Goal: Task Accomplishment & Management: Manage account settings

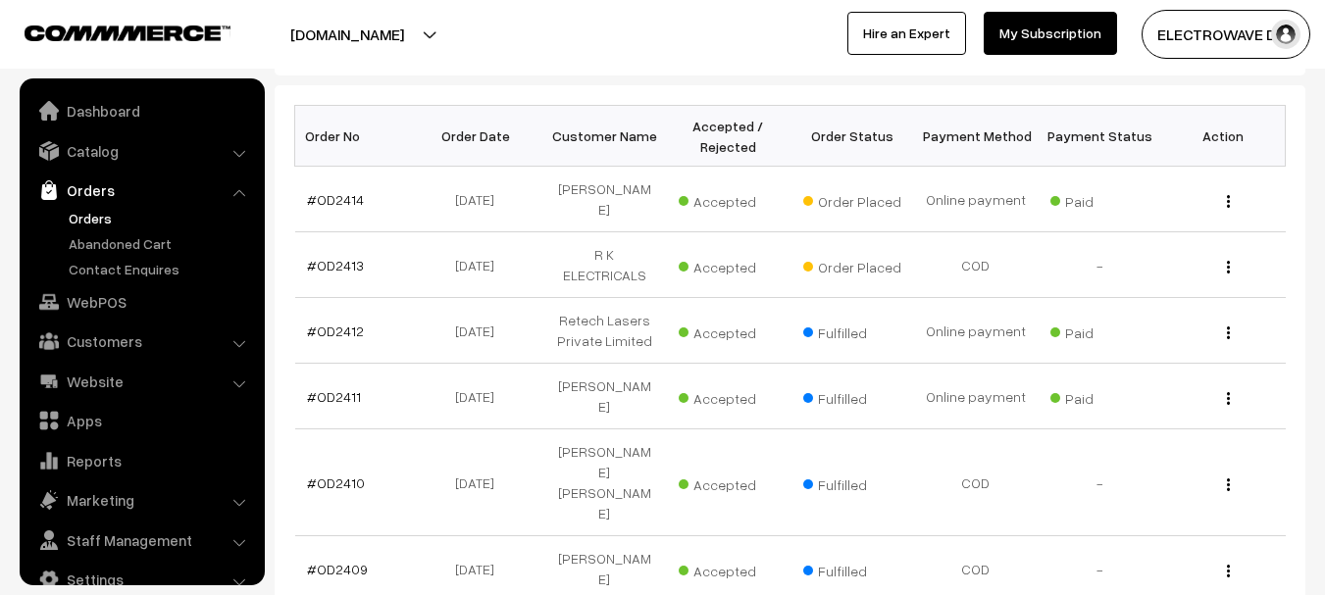
scroll to position [31, 0]
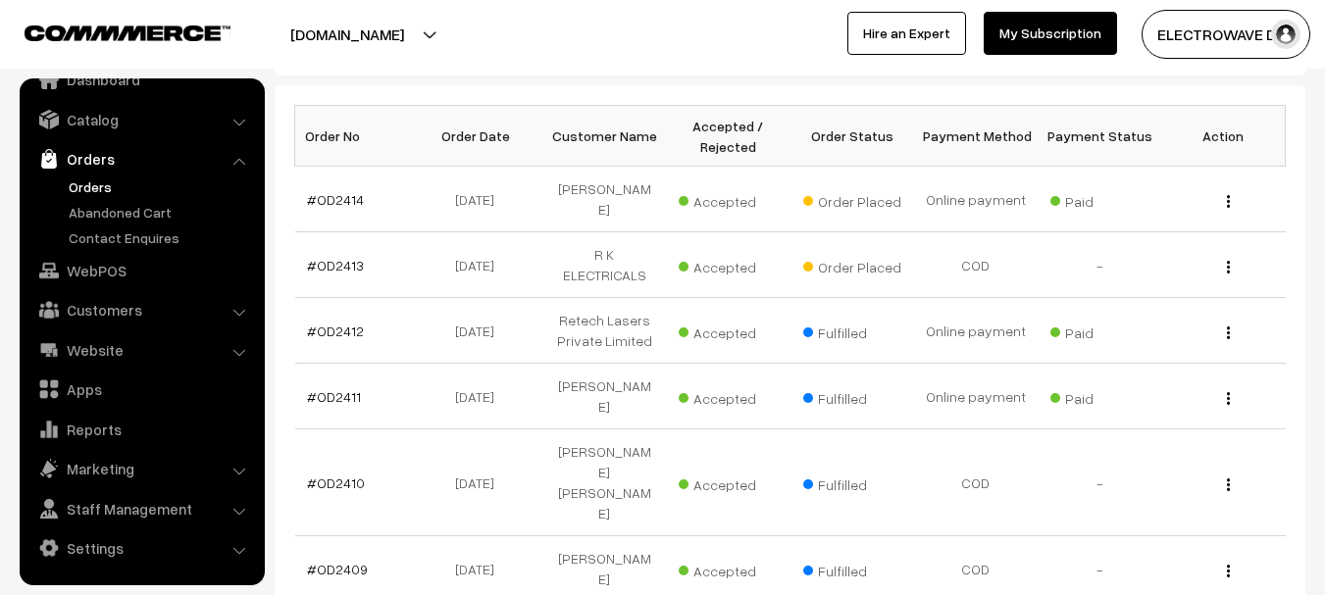
click at [80, 181] on link "Orders" at bounding box center [161, 187] width 194 height 21
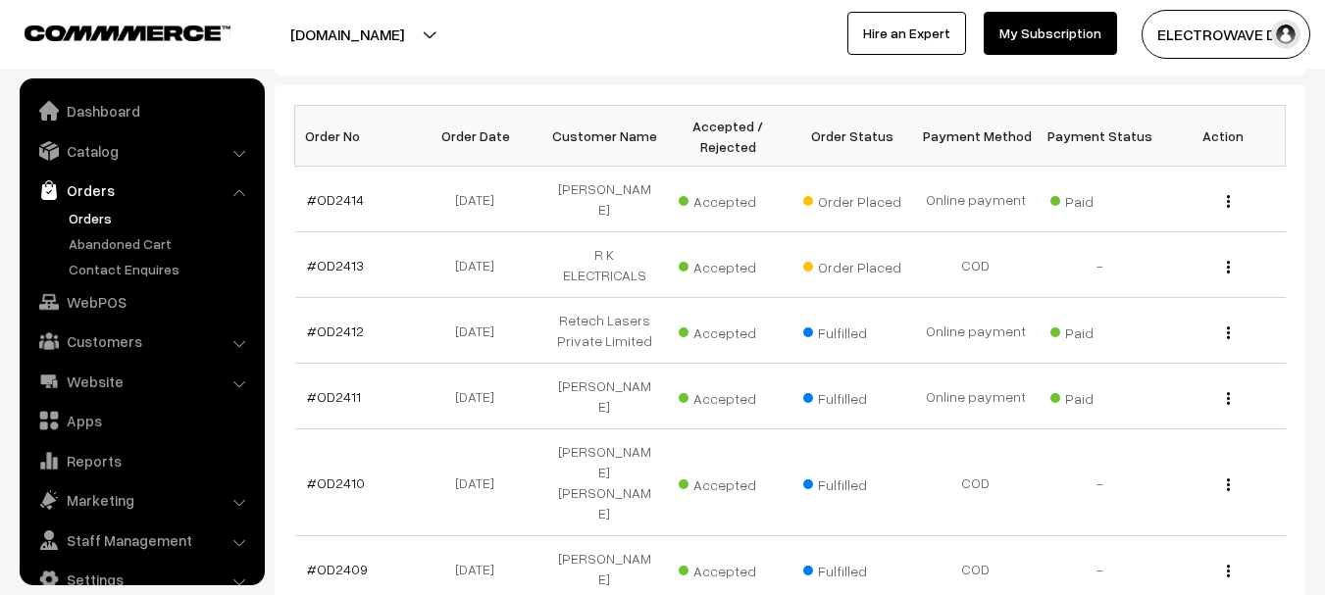
scroll to position [31, 0]
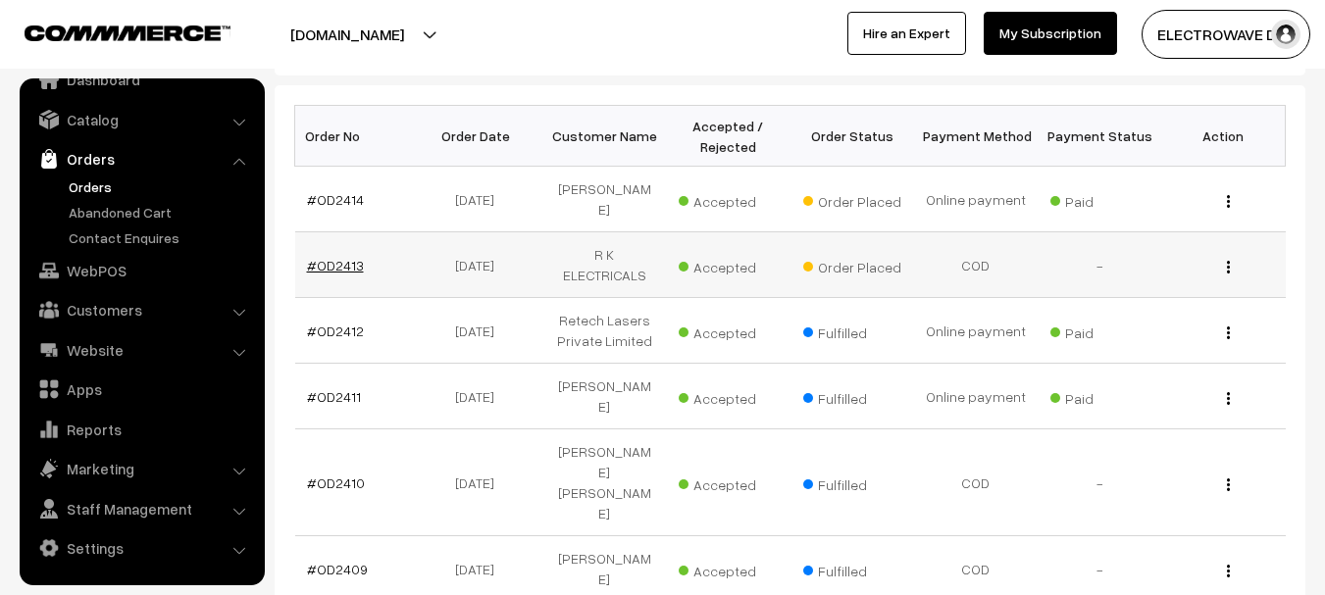
click at [341, 262] on link "#OD2413" at bounding box center [335, 265] width 57 height 17
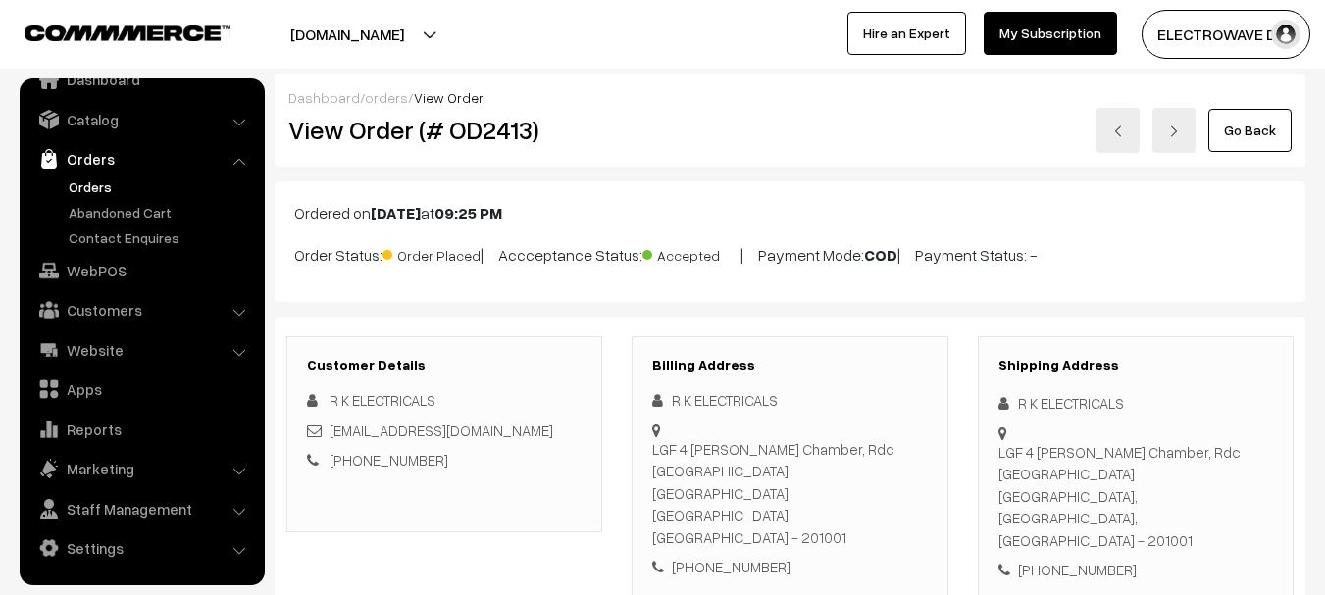
scroll to position [392, 0]
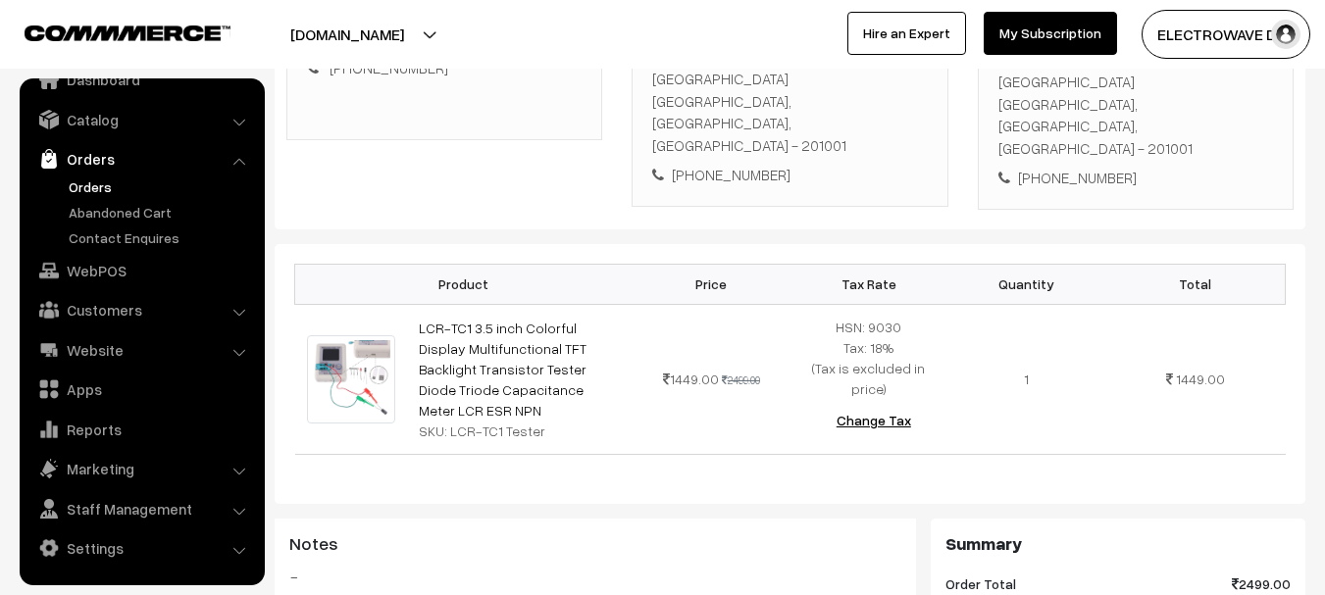
click at [1063, 146] on div "Shipping Address R K ELECTRICALS LGF 4 Devika Chamber, Rdc Raj Nagar Ghaziabad …" at bounding box center [1136, 77] width 316 height 266
copy div "9958949394"
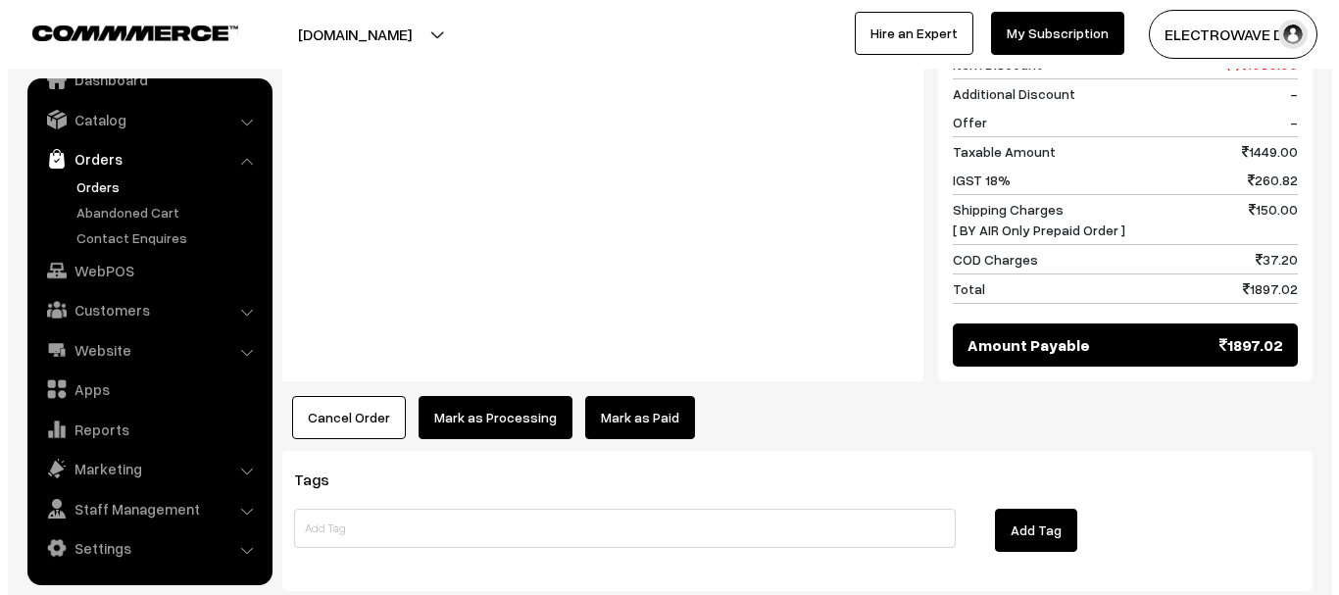
scroll to position [1020, 0]
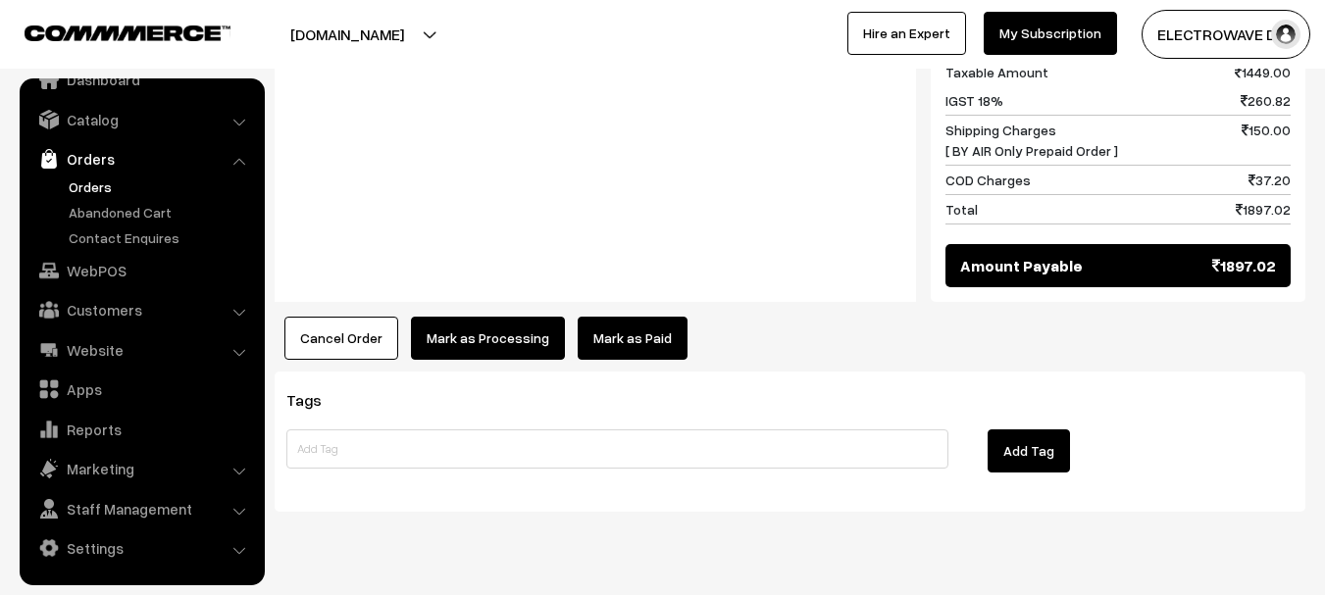
click at [375, 317] on button "Cancel Order" at bounding box center [341, 338] width 114 height 43
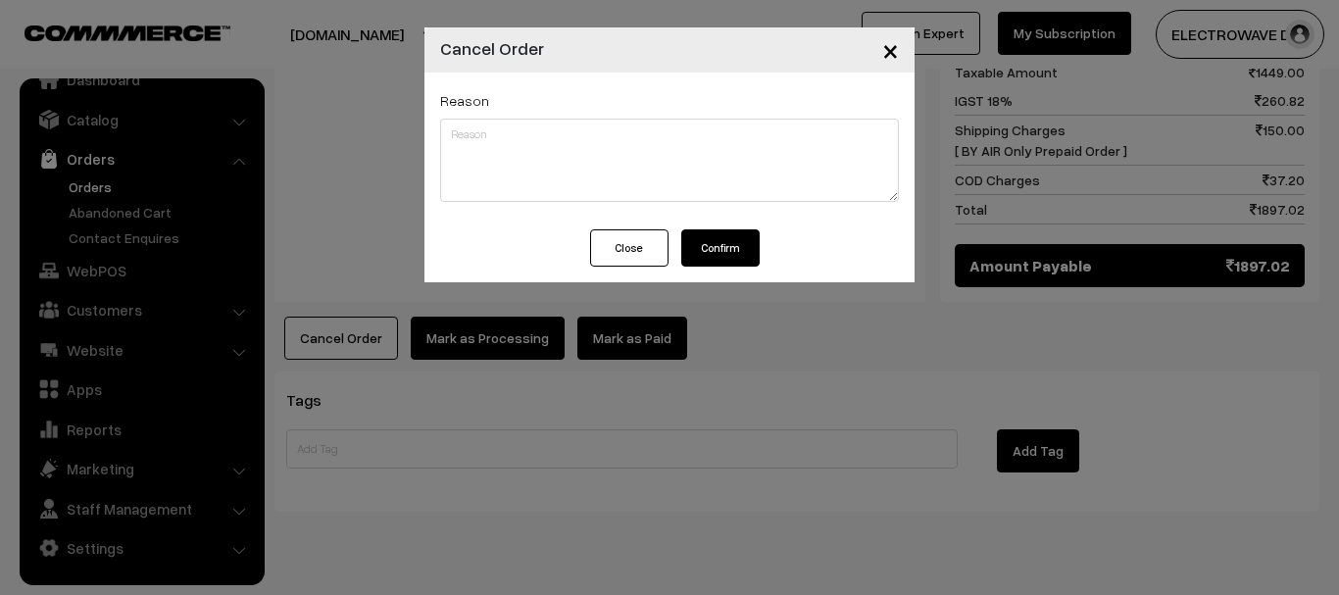
click at [738, 244] on button "Confirm" at bounding box center [721, 247] width 78 height 37
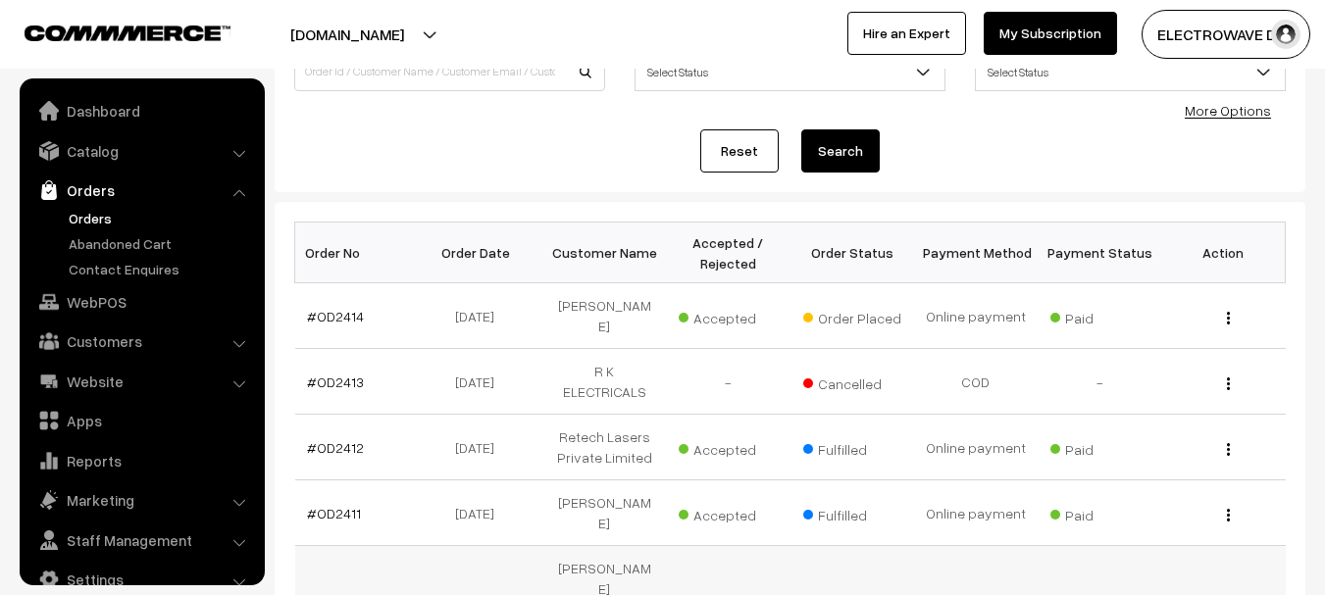
scroll to position [294, 0]
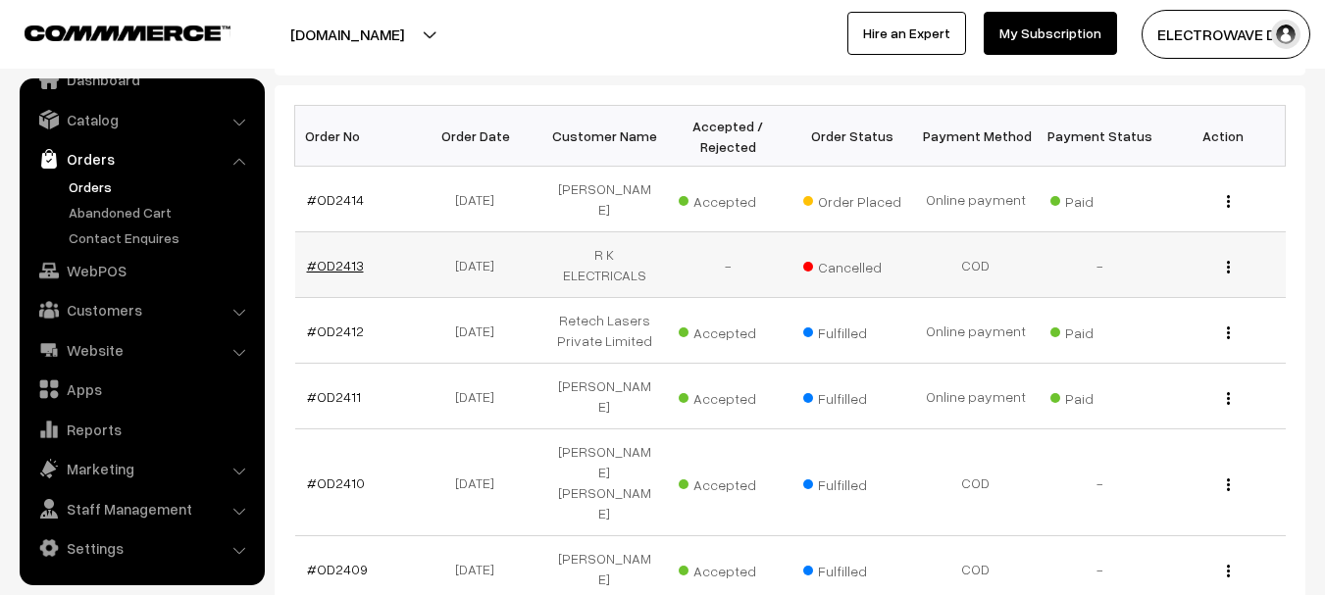
click at [358, 258] on link "#OD2413" at bounding box center [335, 265] width 57 height 17
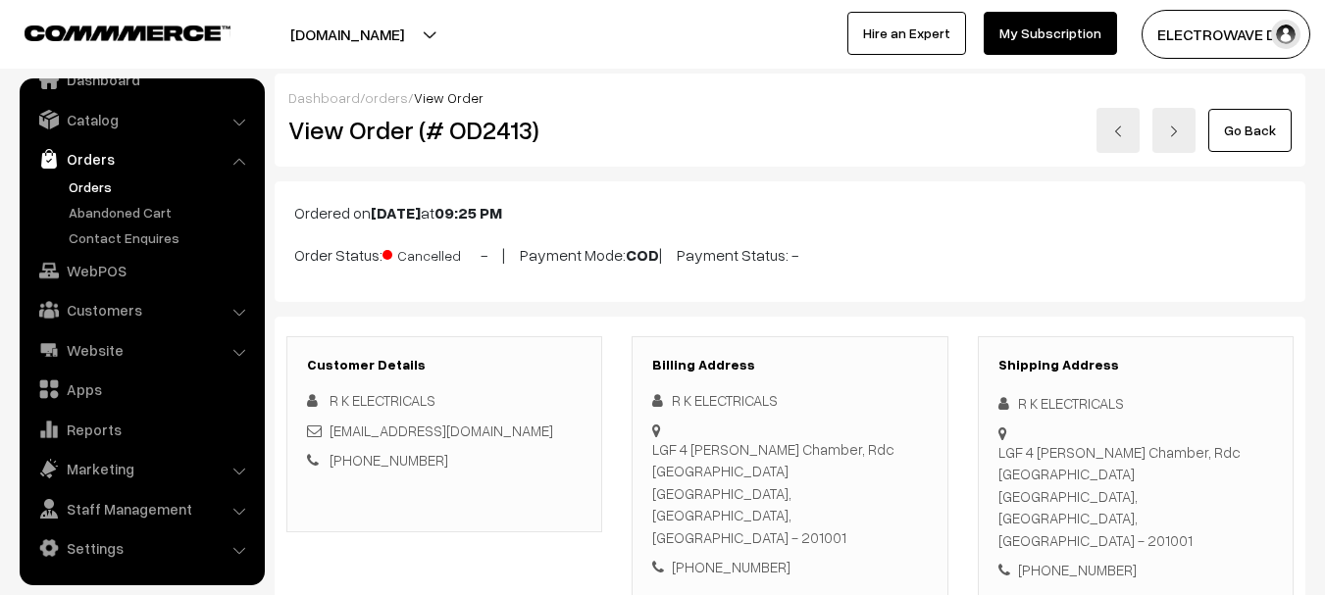
click at [489, 129] on h2 "View Order (# OD2413)" at bounding box center [445, 130] width 315 height 30
copy h2 "OD2413"
click at [406, 254] on span "Cancelled" at bounding box center [431, 252] width 98 height 25
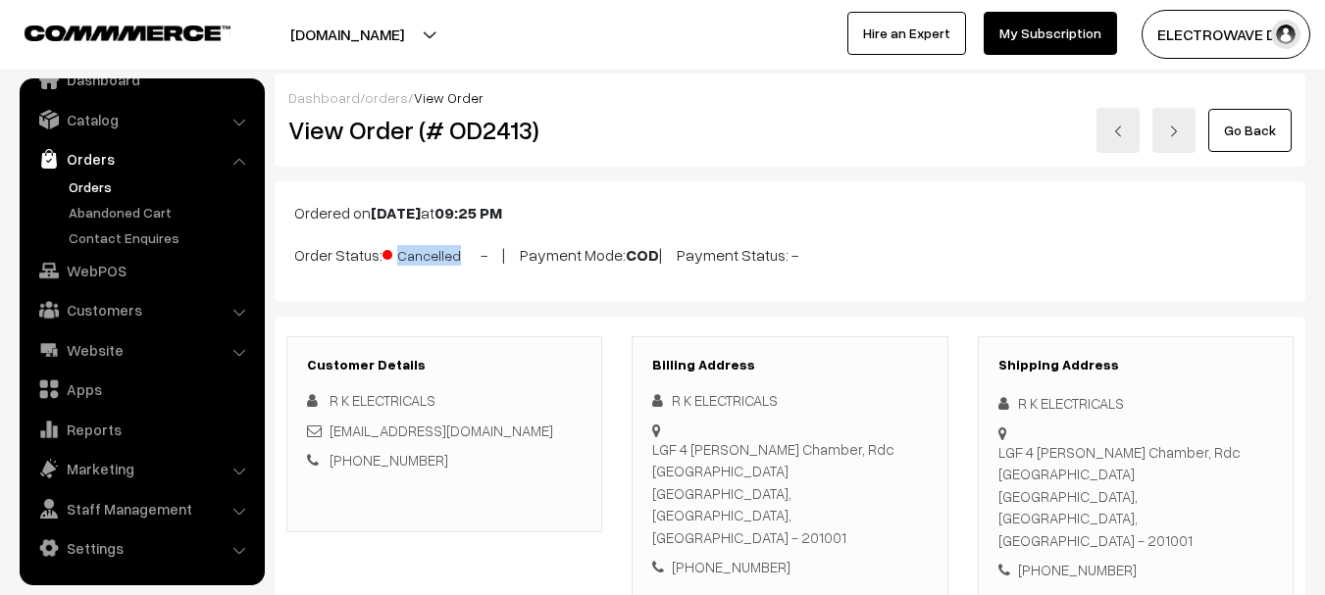
copy span "Cancelled"
copy p "Order Status: Cancelled"
drag, startPoint x: 292, startPoint y: 262, endPoint x: 479, endPoint y: 262, distance: 186.3
click at [479, 262] on div "Ordered on Oct 08, 2025 at 09:25 PM Order Status: Cancelled - | Payment Mode: C…" at bounding box center [790, 241] width 1031 height 121
click at [76, 181] on link "Orders" at bounding box center [161, 187] width 194 height 21
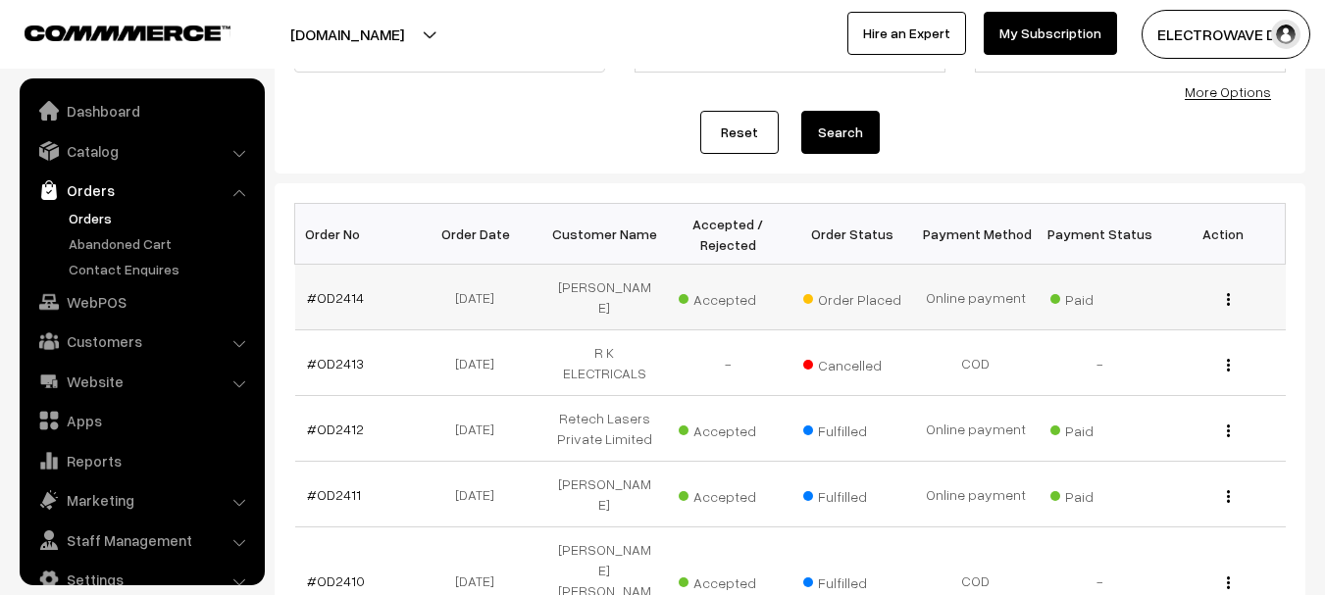
scroll to position [31, 0]
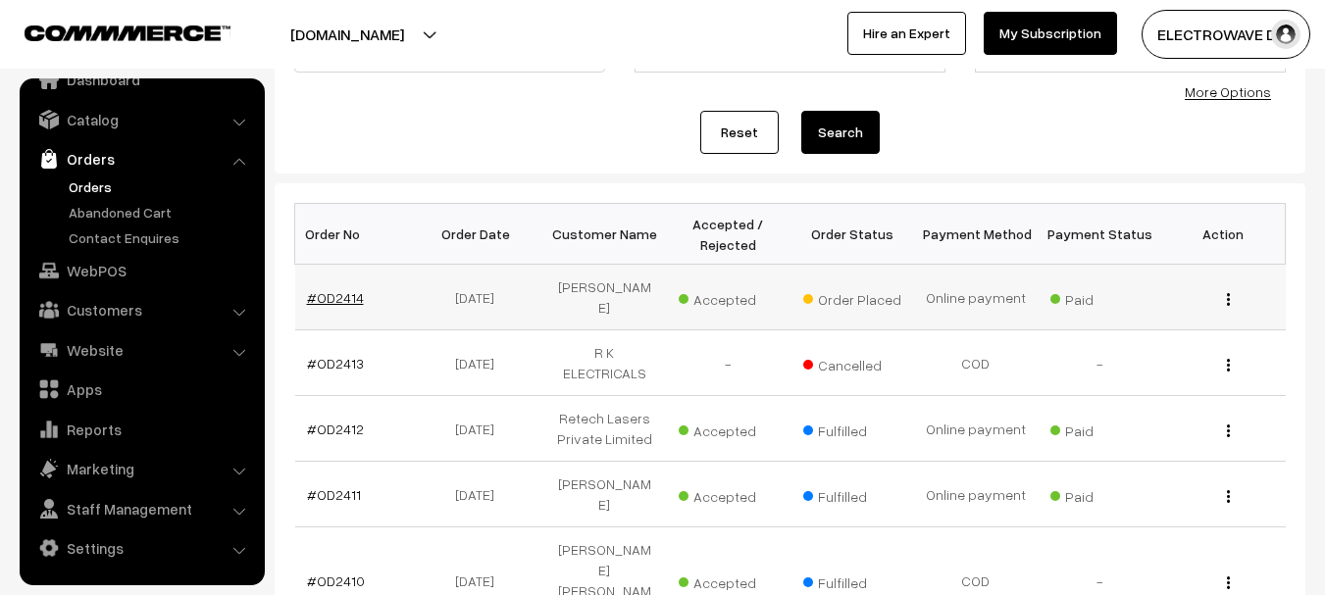
click at [352, 299] on link "#OD2414" at bounding box center [335, 297] width 57 height 17
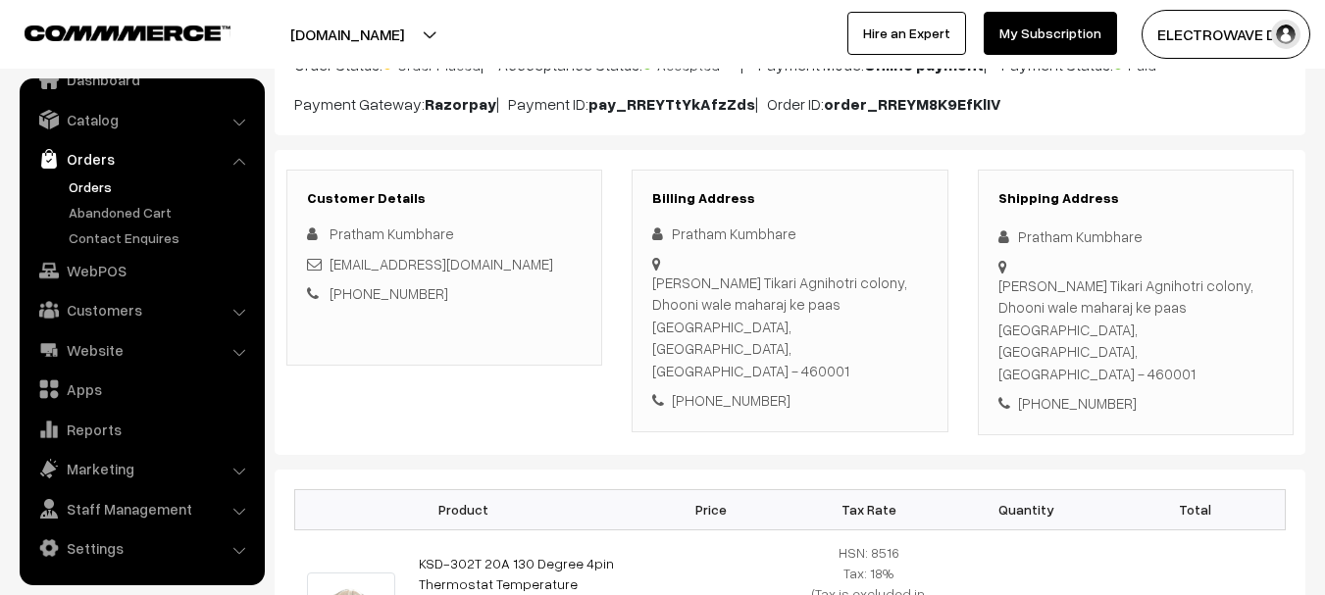
scroll to position [196, 0]
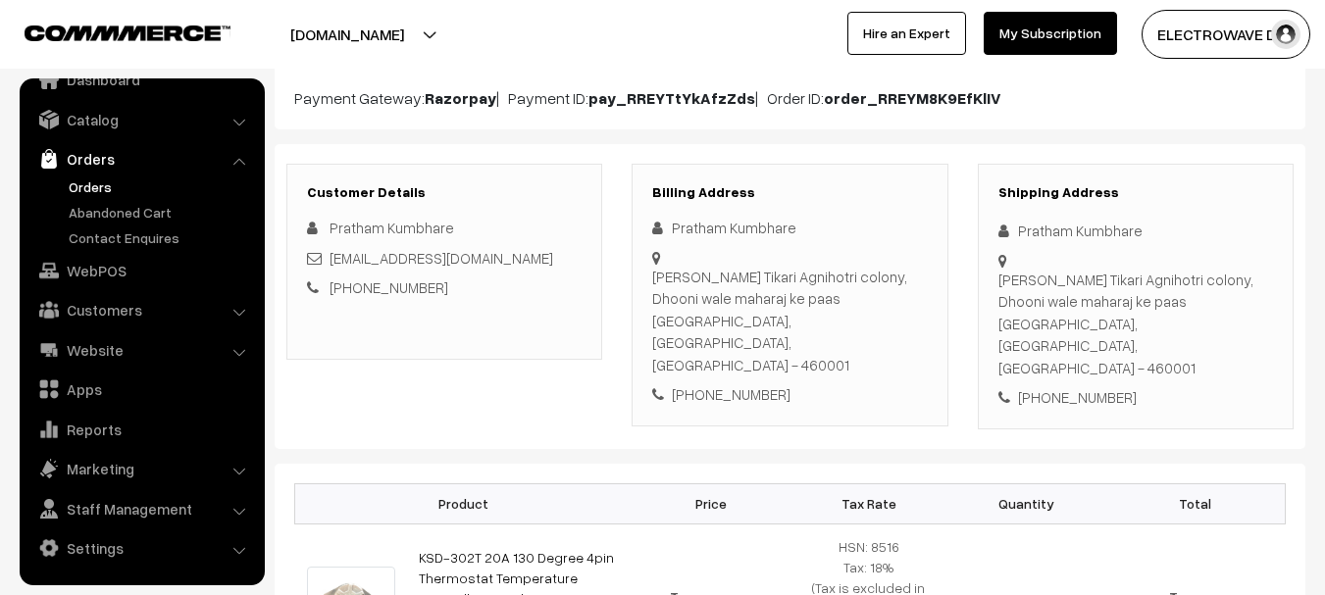
click at [1187, 311] on div "[PERSON_NAME] Tikari Agnihotri colony, Dhooni wale maharaj ke paas [GEOGRAPHIC_…" at bounding box center [1135, 324] width 275 height 111
click at [1189, 314] on div "Pratap ward Tikari Agnihotri colony, Dhooni wale maharaj ke paas Betul, Madhya …" at bounding box center [1135, 324] width 275 height 111
click at [1190, 319] on div "Pratap ward Tikari Agnihotri colony, Dhooni wale maharaj ke paas Betul, Madhya …" at bounding box center [1135, 324] width 275 height 111
copy div "460001"
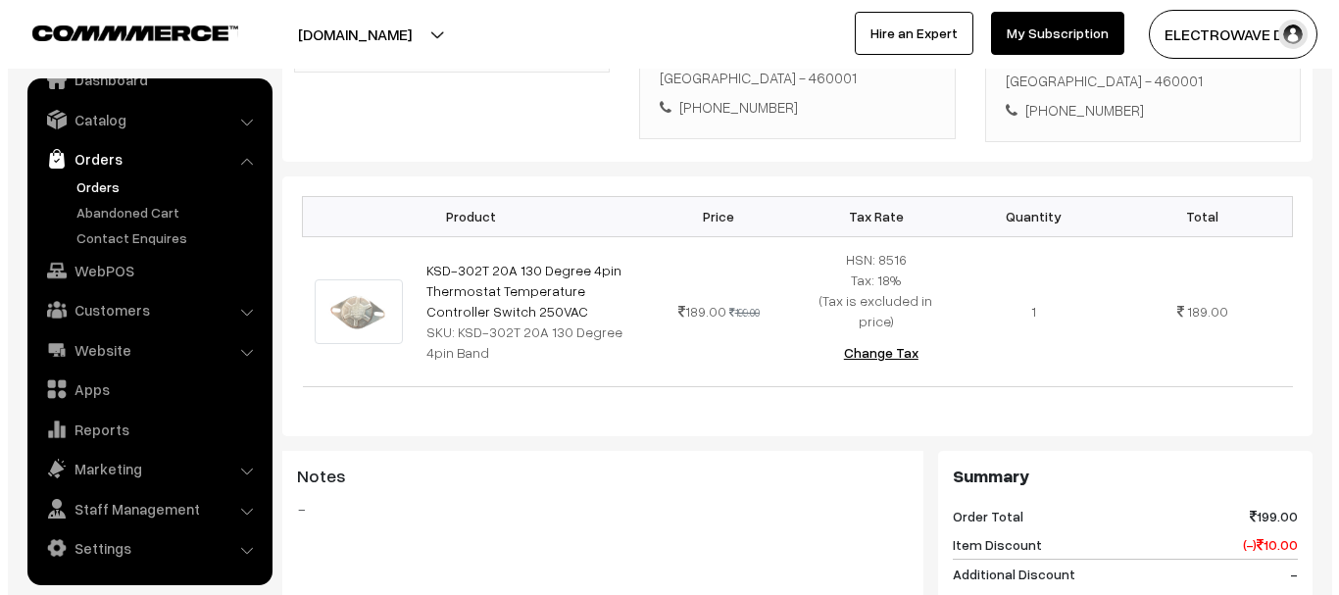
scroll to position [784, 0]
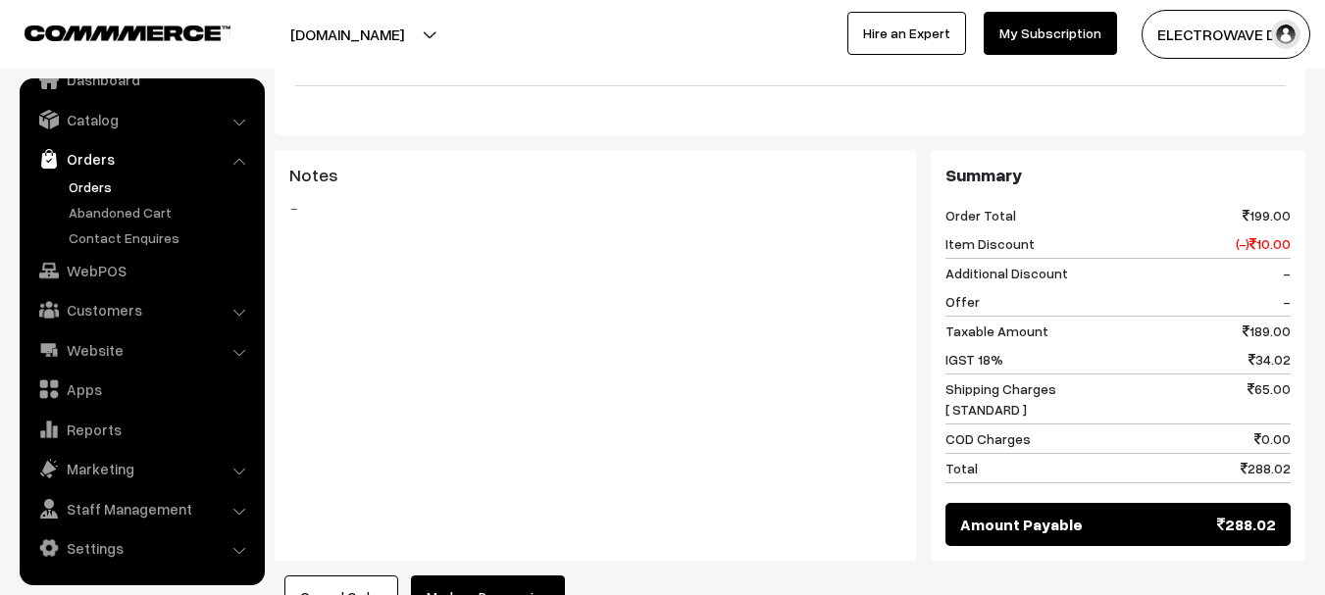
click at [483, 576] on button "Mark as Processing" at bounding box center [488, 597] width 154 height 43
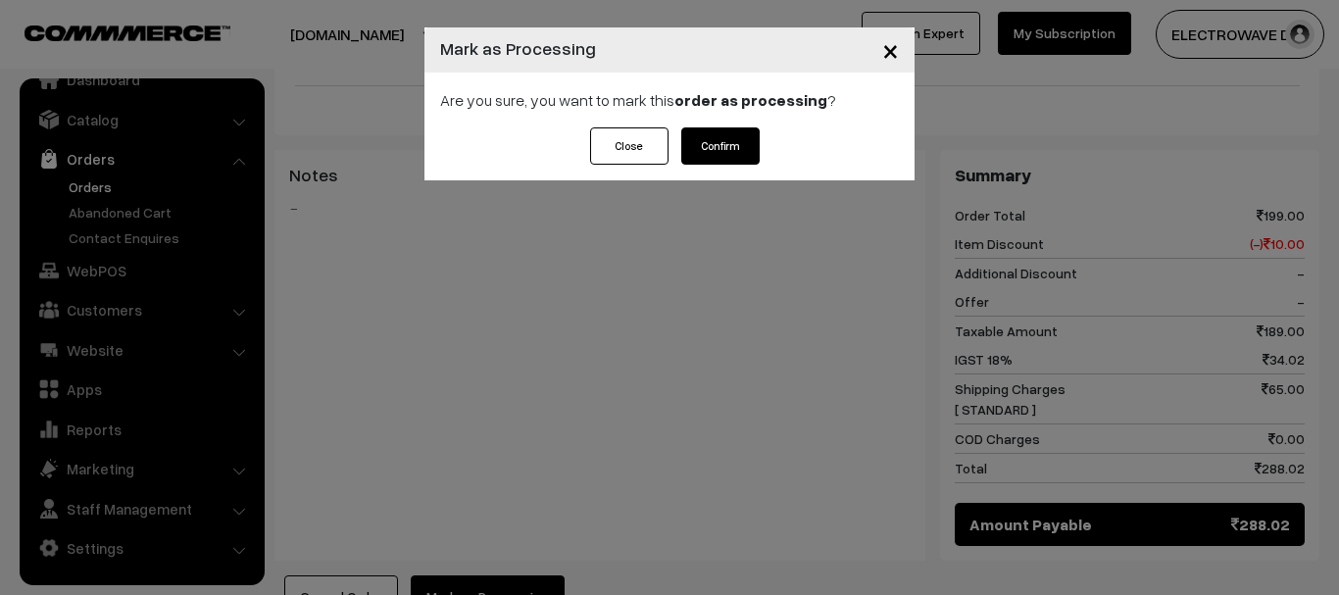
click at [764, 155] on div "Close Confirm" at bounding box center [670, 153] width 490 height 53
click at [728, 148] on button "Confirm" at bounding box center [721, 145] width 78 height 37
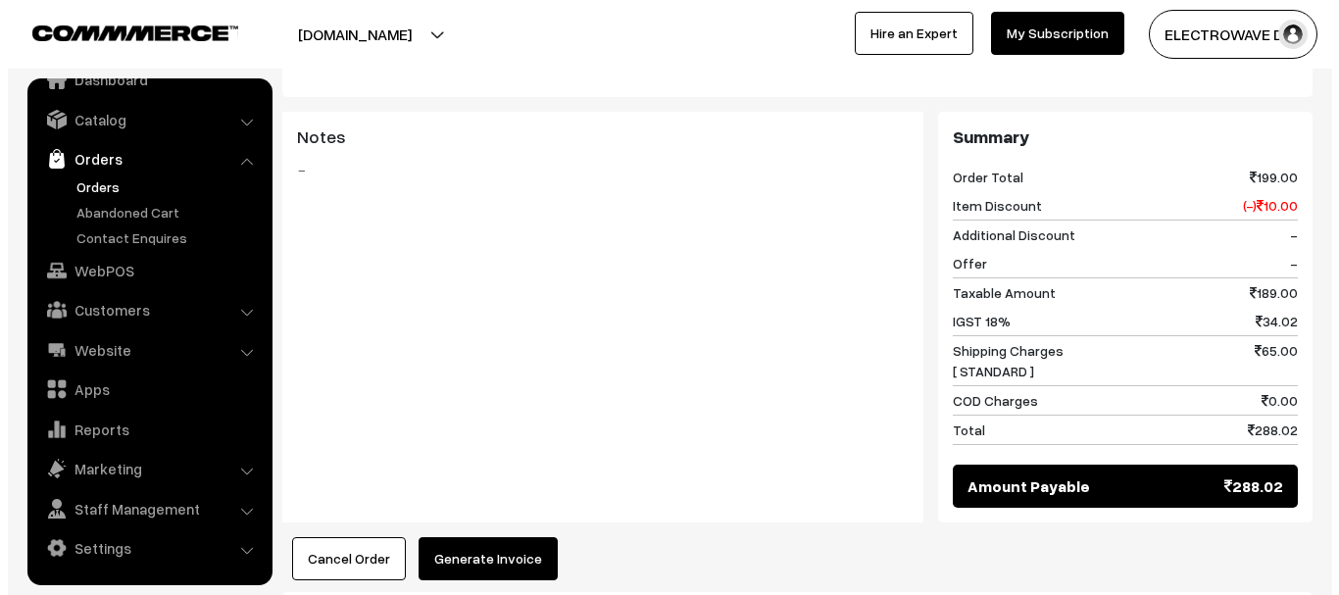
scroll to position [981, 0]
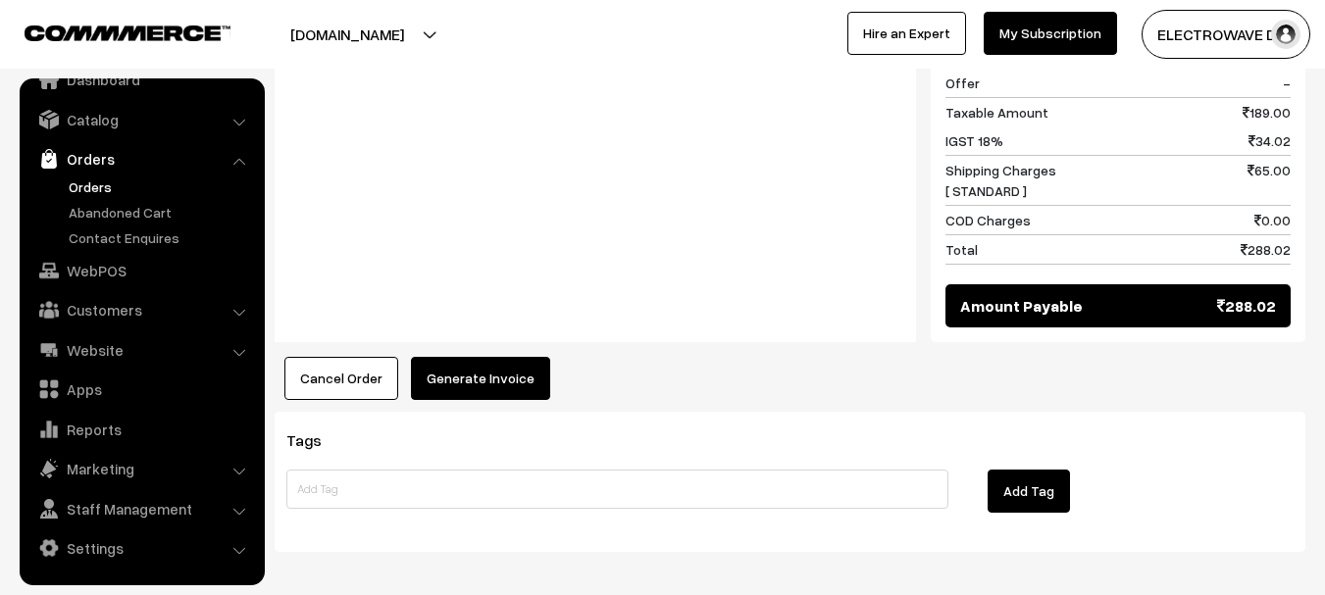
click at [494, 357] on button "Generate Invoice" at bounding box center [480, 378] width 139 height 43
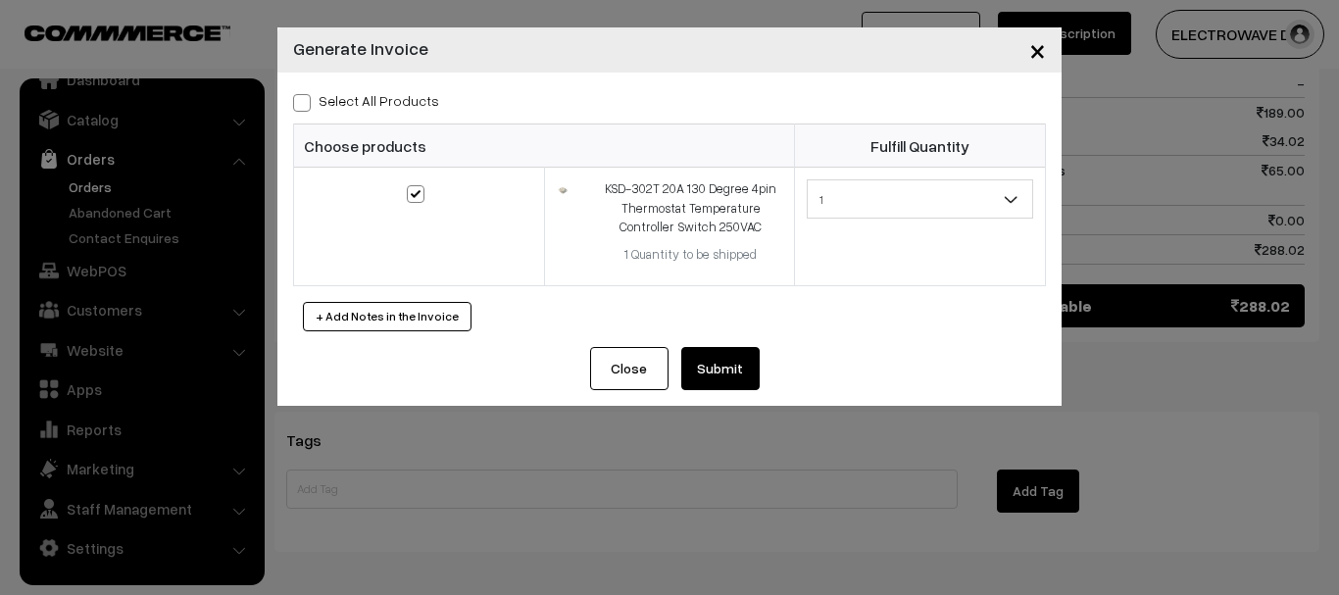
click at [719, 357] on button "Submit" at bounding box center [721, 368] width 78 height 43
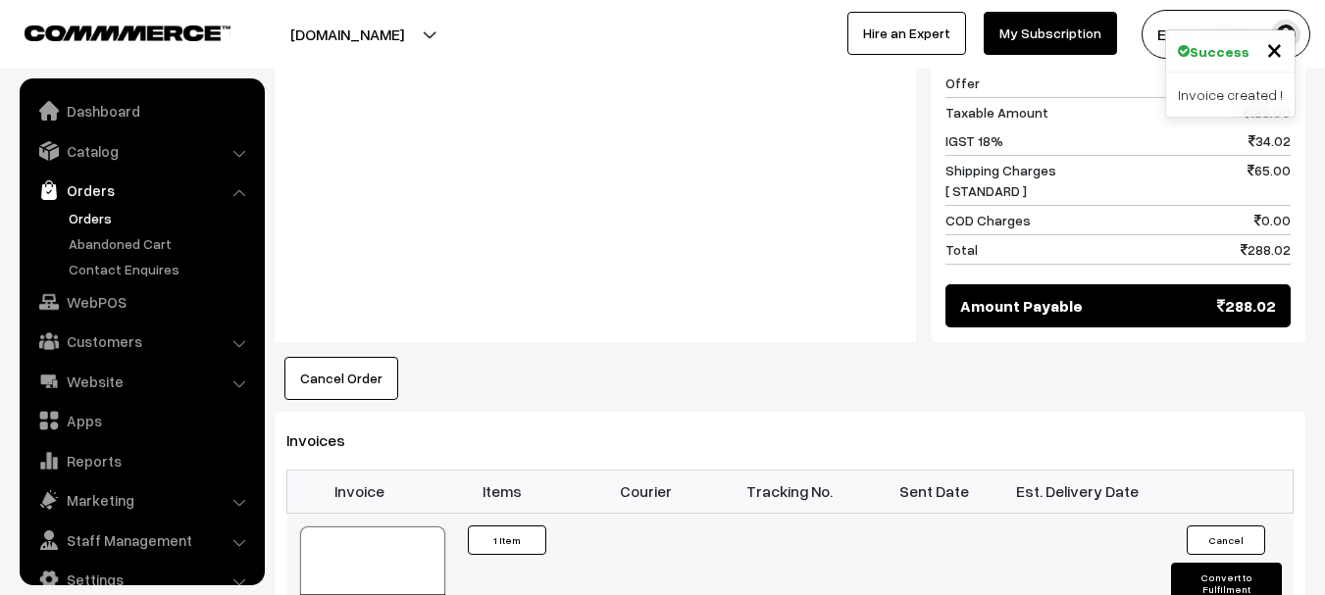
scroll to position [31, 0]
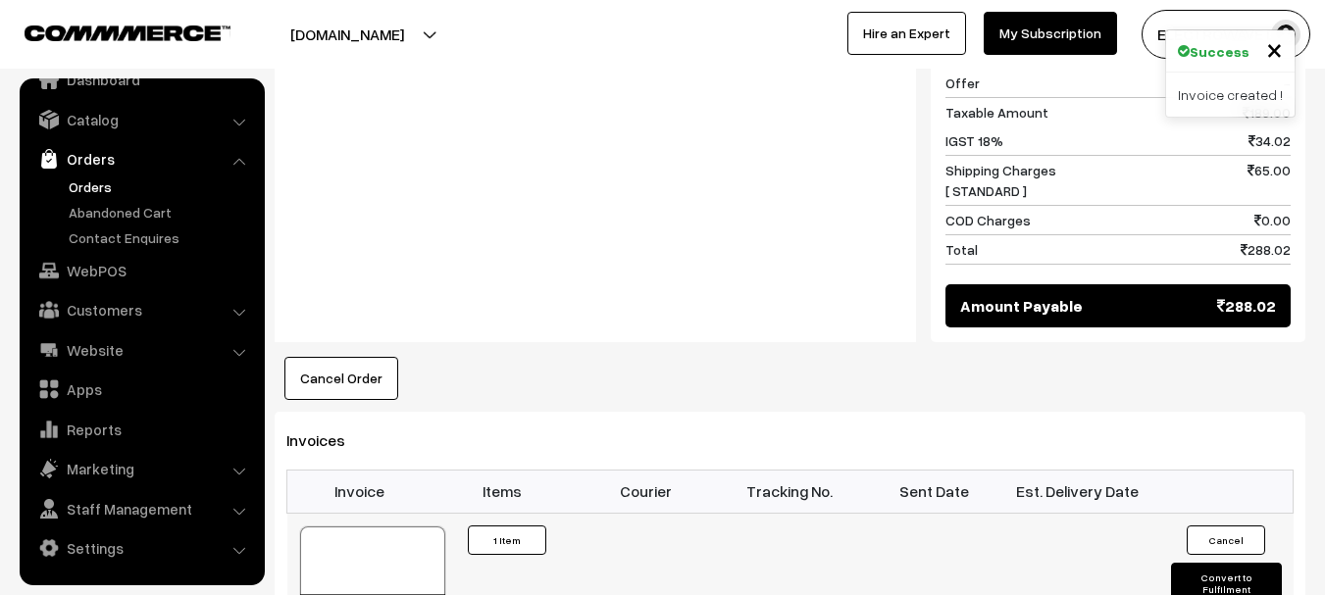
click at [356, 527] on div at bounding box center [372, 576] width 145 height 98
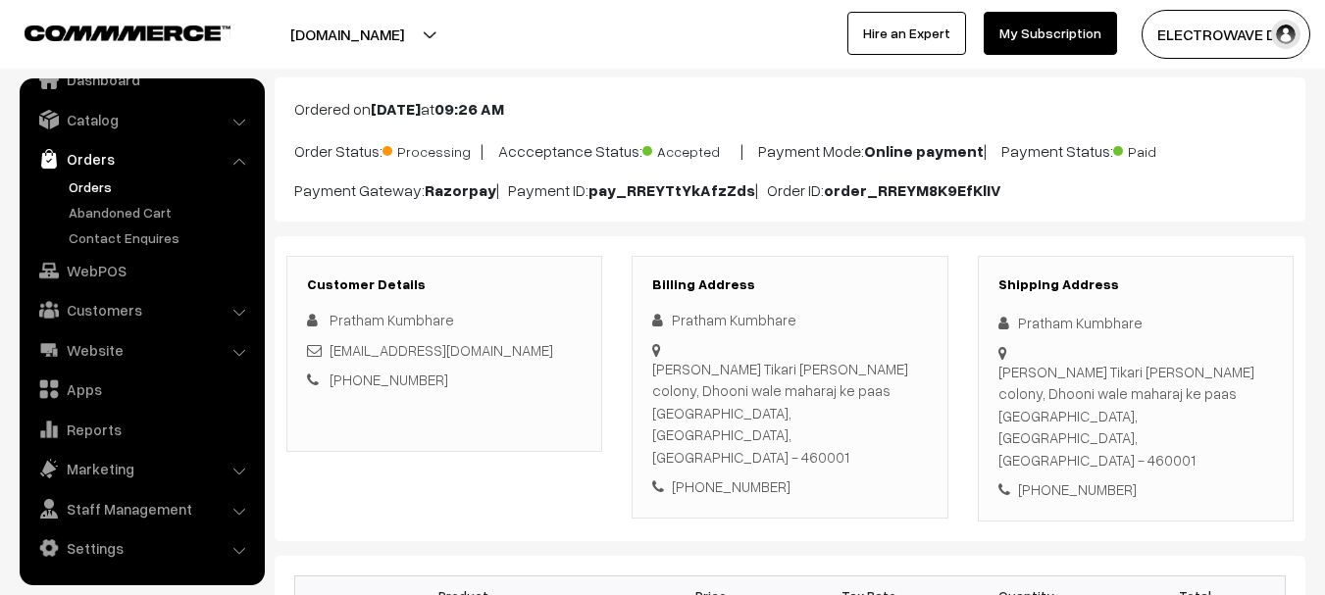
scroll to position [98, 0]
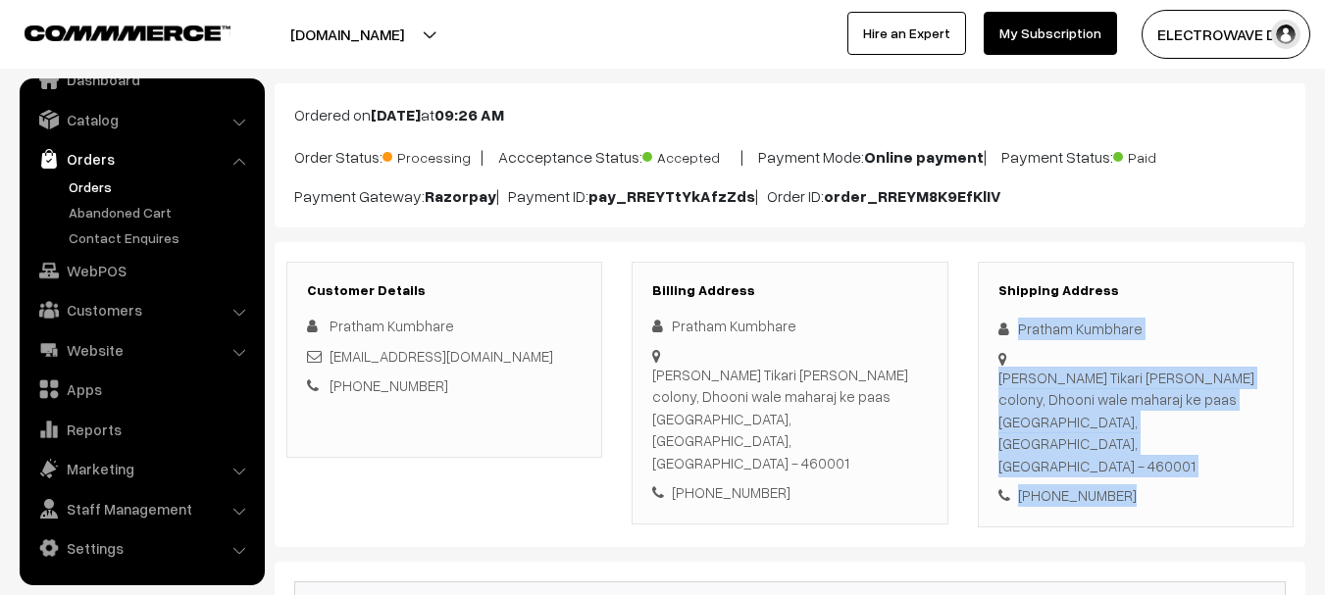
copy div "Pratham Kumbhare Pratap ward Tikari Agnihotri colony, Dhooni wale maharaj ke pa…"
drag, startPoint x: 1019, startPoint y: 322, endPoint x: 1186, endPoint y: 487, distance: 235.1
click at [1186, 487] on div "Customer Details Pratham Kumbhare Prathamkumbhare123@gmail.com +91 7974397307 B…" at bounding box center [790, 394] width 1031 height 305
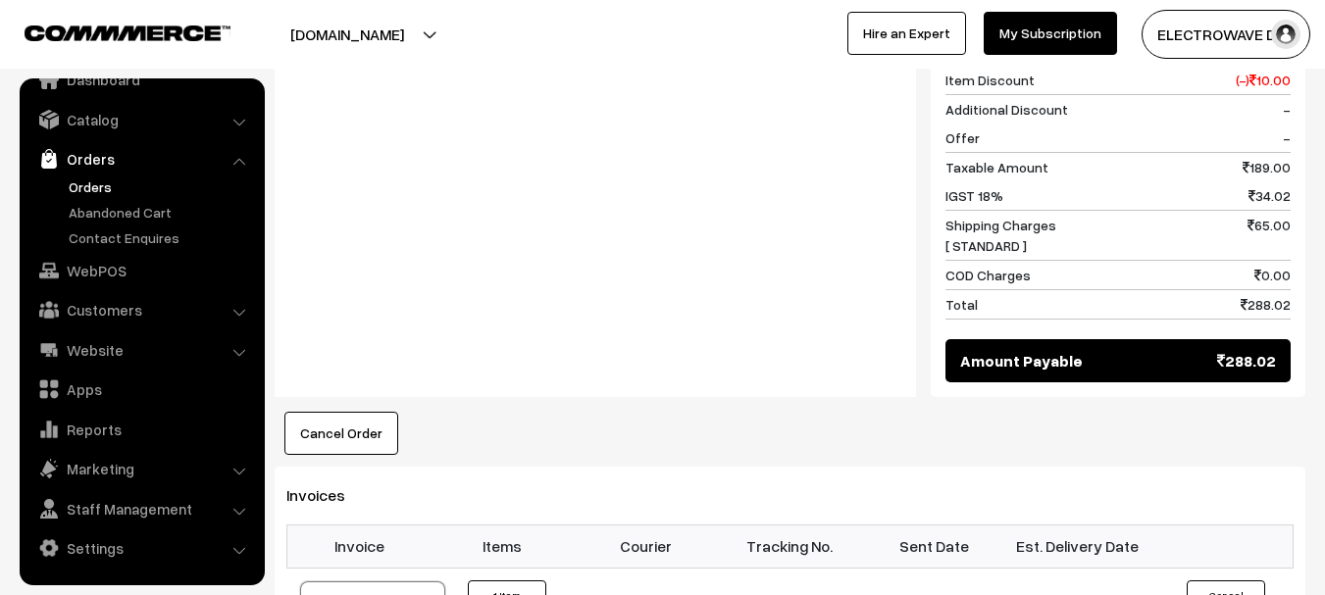
scroll to position [924, 0]
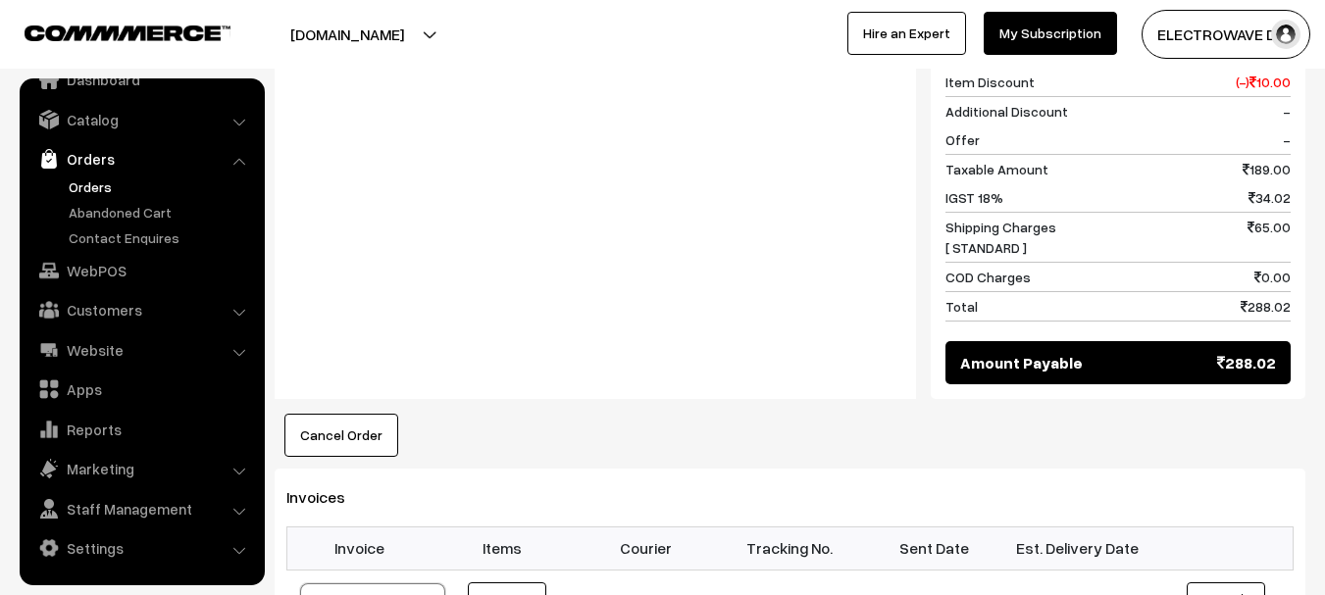
click at [77, 182] on link "Orders" at bounding box center [161, 187] width 194 height 21
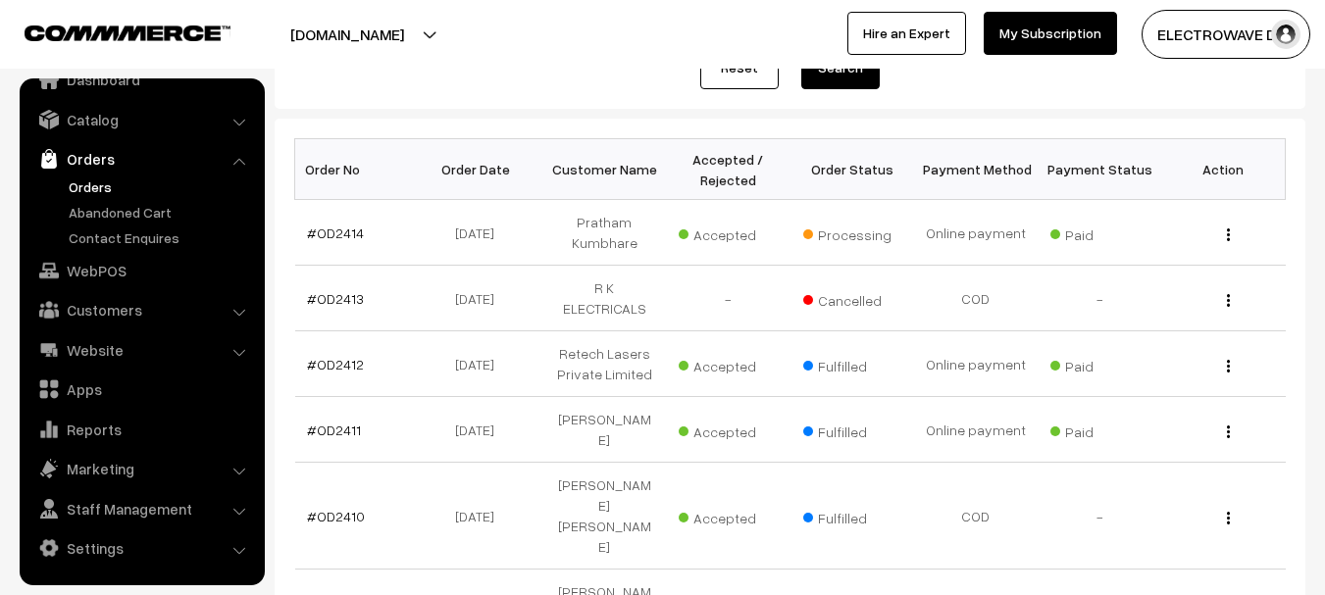
scroll to position [294, 0]
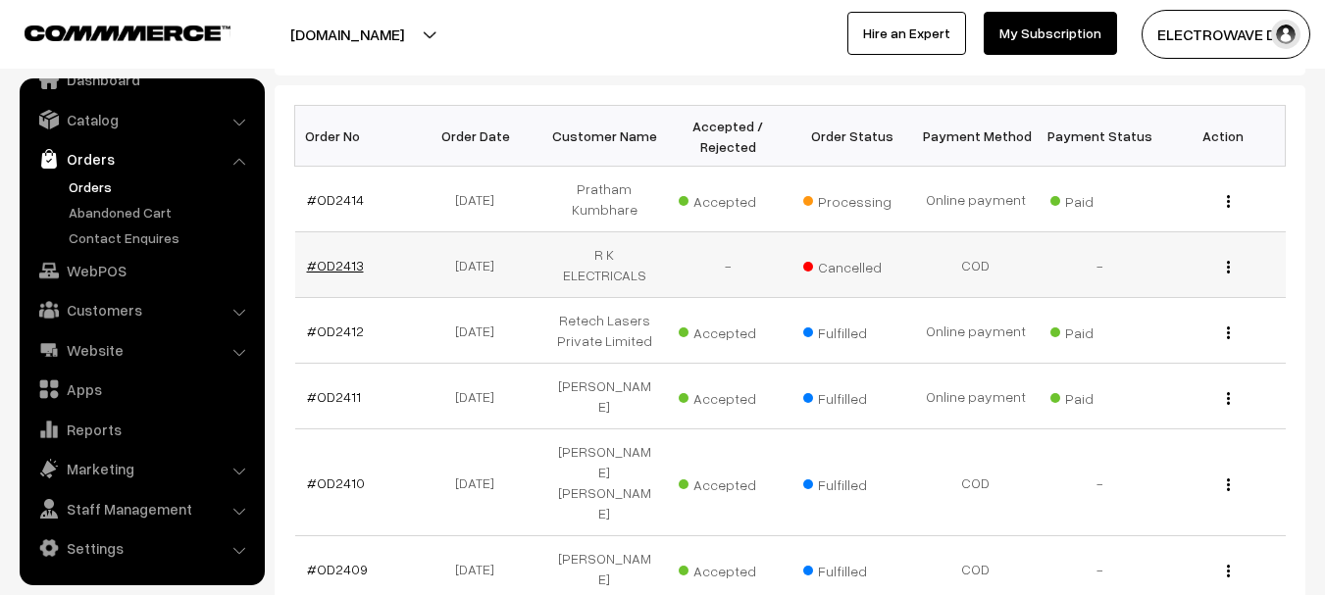
click at [332, 258] on link "#OD2413" at bounding box center [335, 265] width 57 height 17
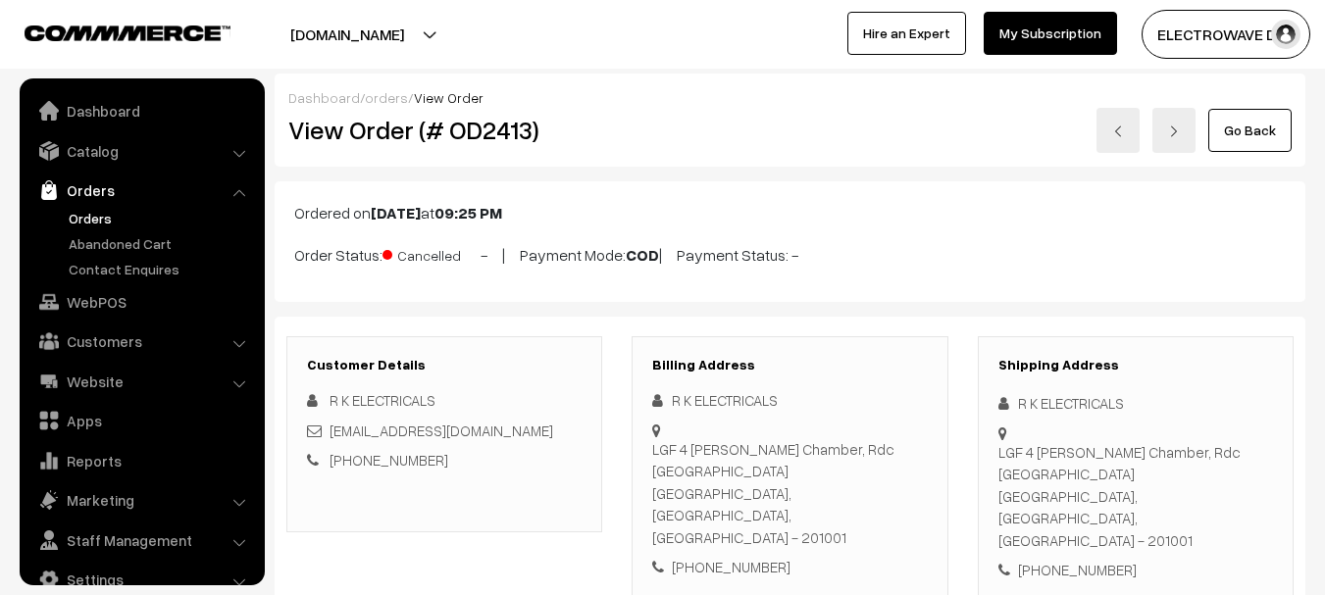
scroll to position [31, 0]
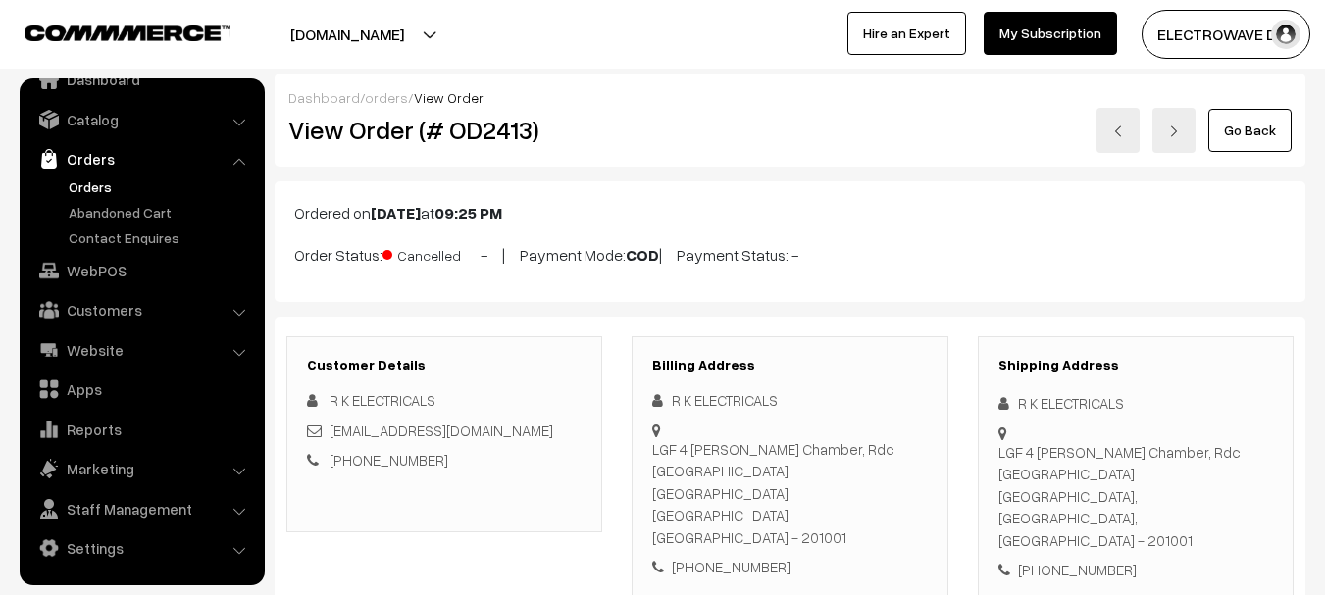
click at [89, 183] on link "Orders" at bounding box center [161, 187] width 194 height 21
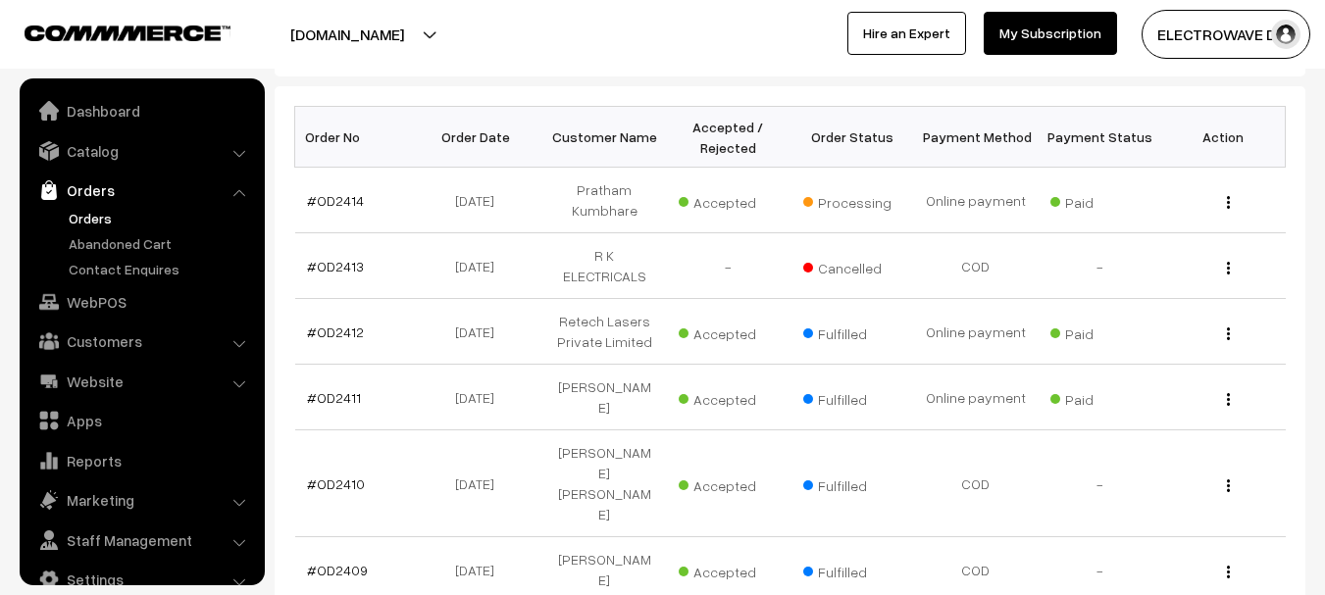
scroll to position [31, 0]
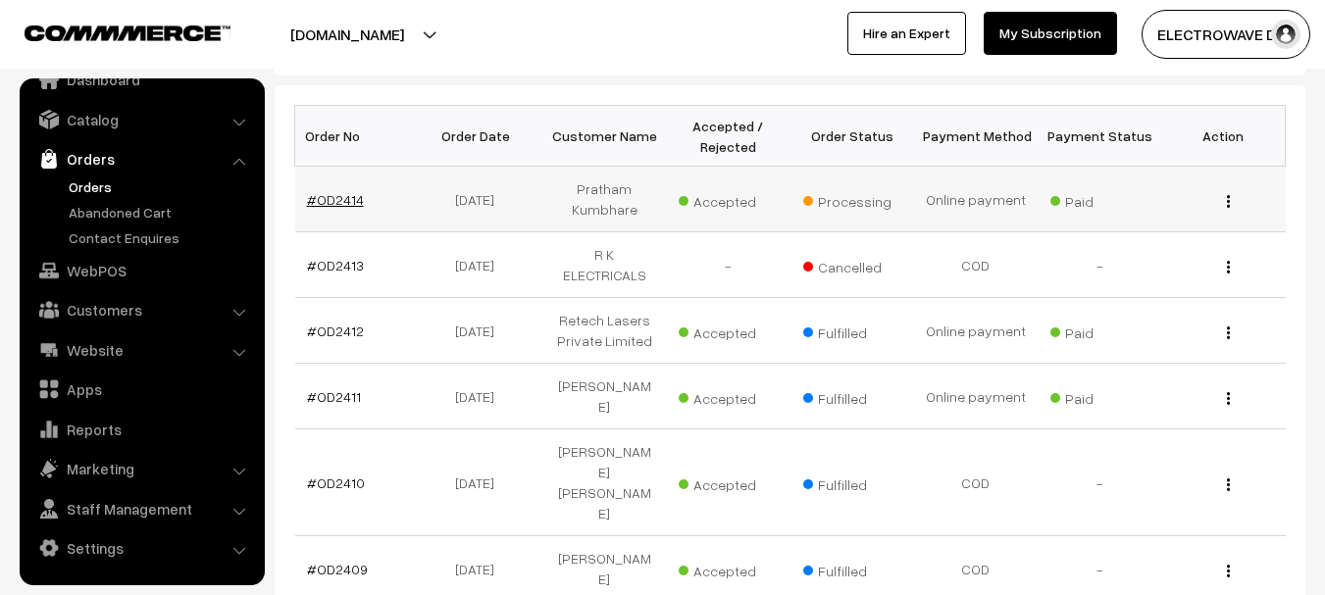
click at [347, 191] on link "#OD2414" at bounding box center [335, 199] width 57 height 17
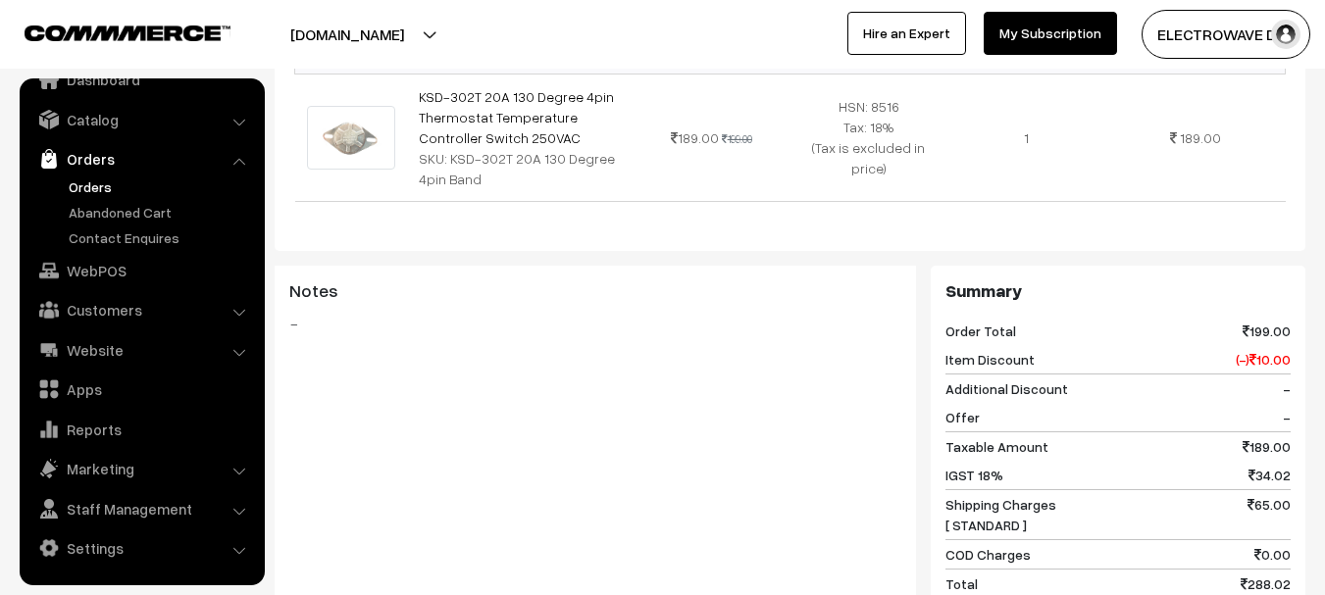
scroll to position [784, 0]
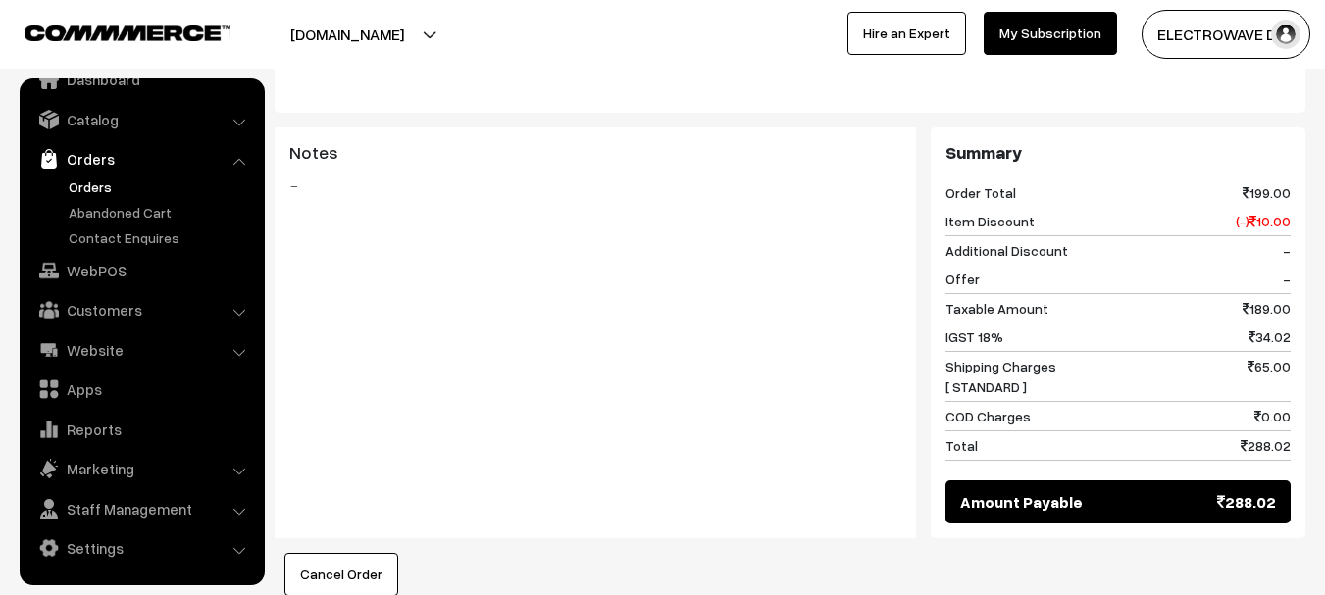
click at [90, 178] on link "Orders" at bounding box center [161, 187] width 194 height 21
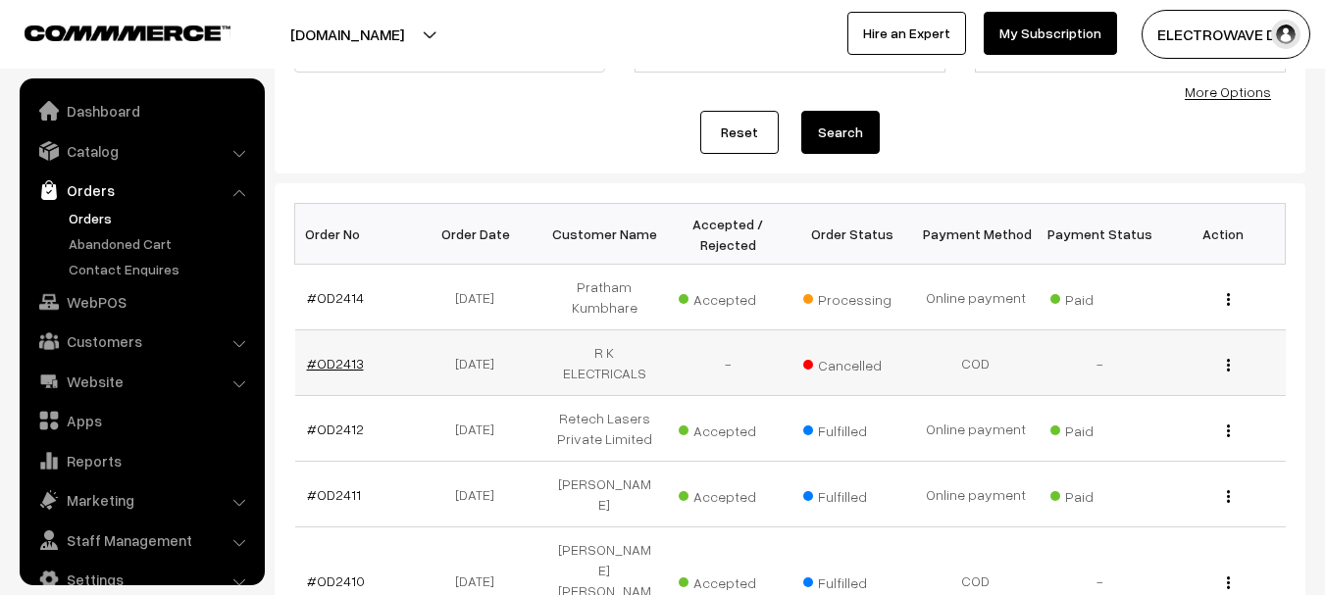
scroll to position [31, 0]
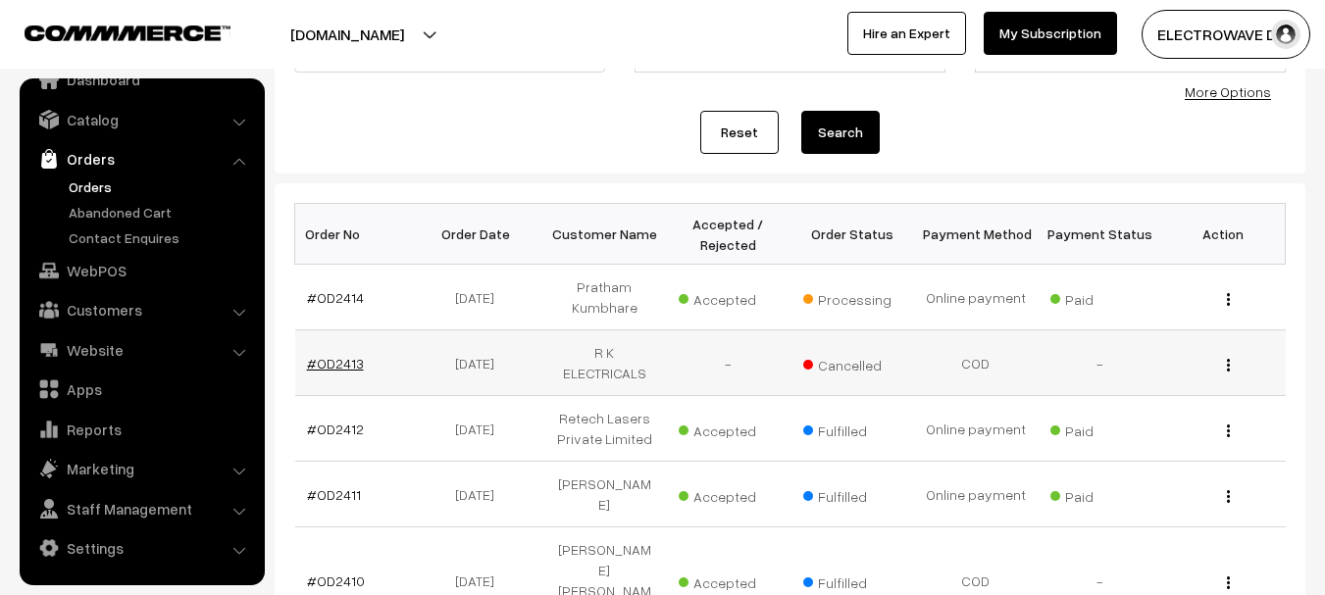
click at [338, 355] on link "#OD2413" at bounding box center [335, 363] width 57 height 17
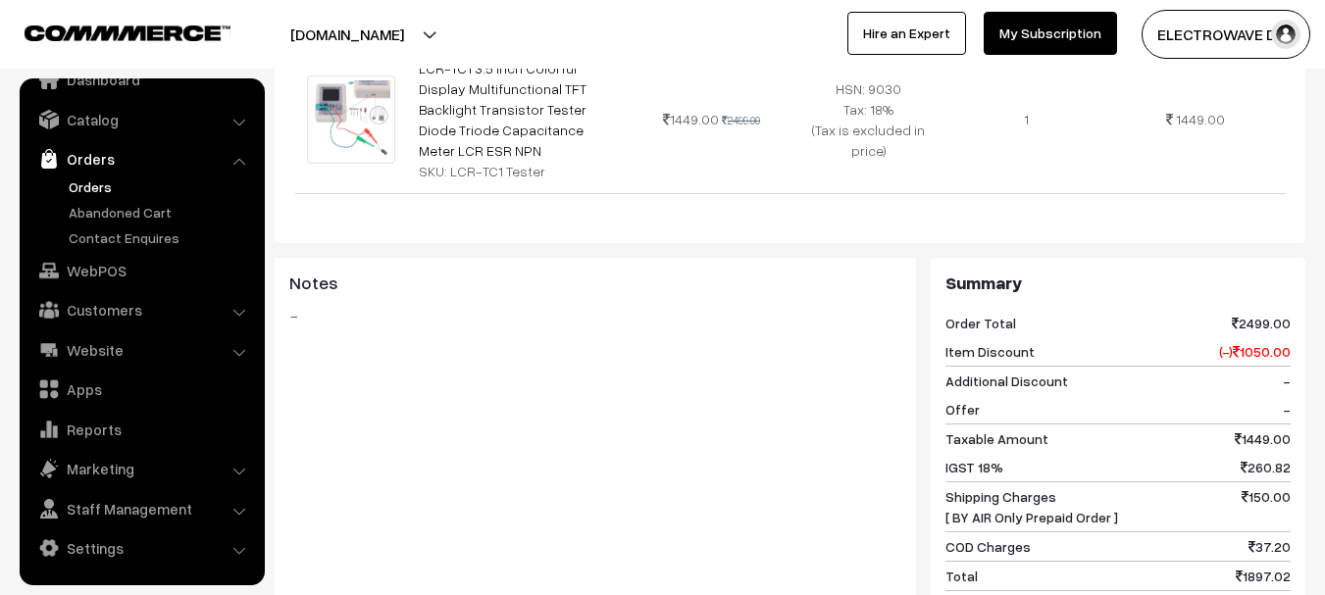
scroll to position [392, 0]
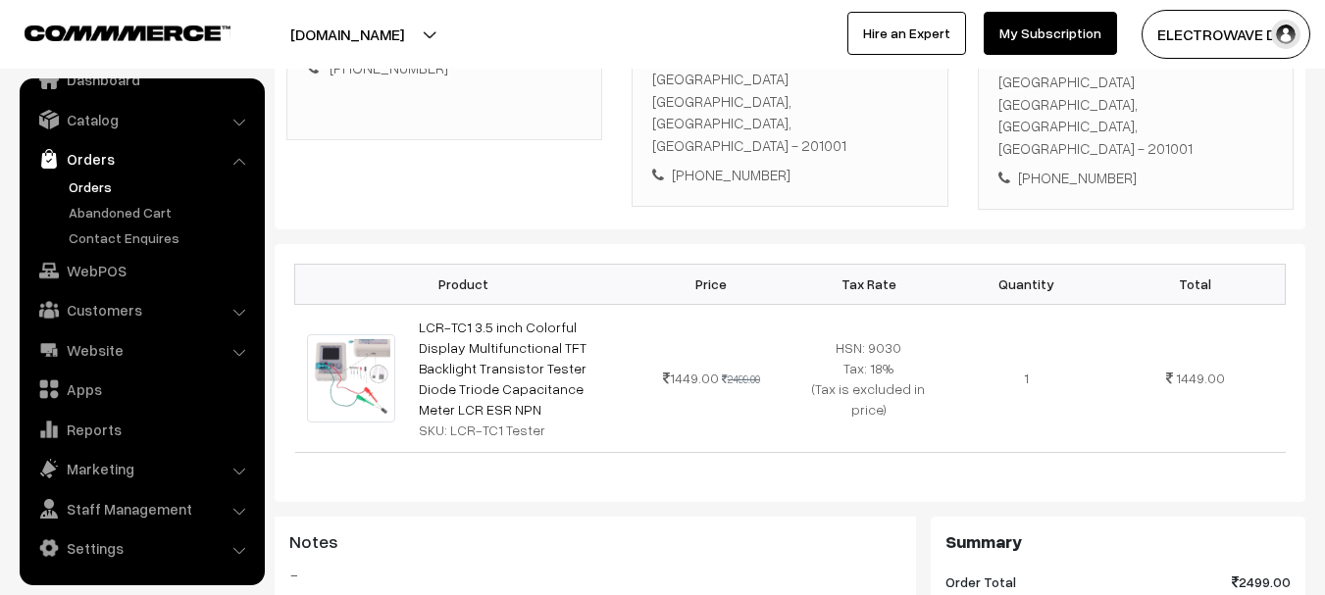
click at [405, 39] on button "[DOMAIN_NAME]" at bounding box center [347, 34] width 251 height 49
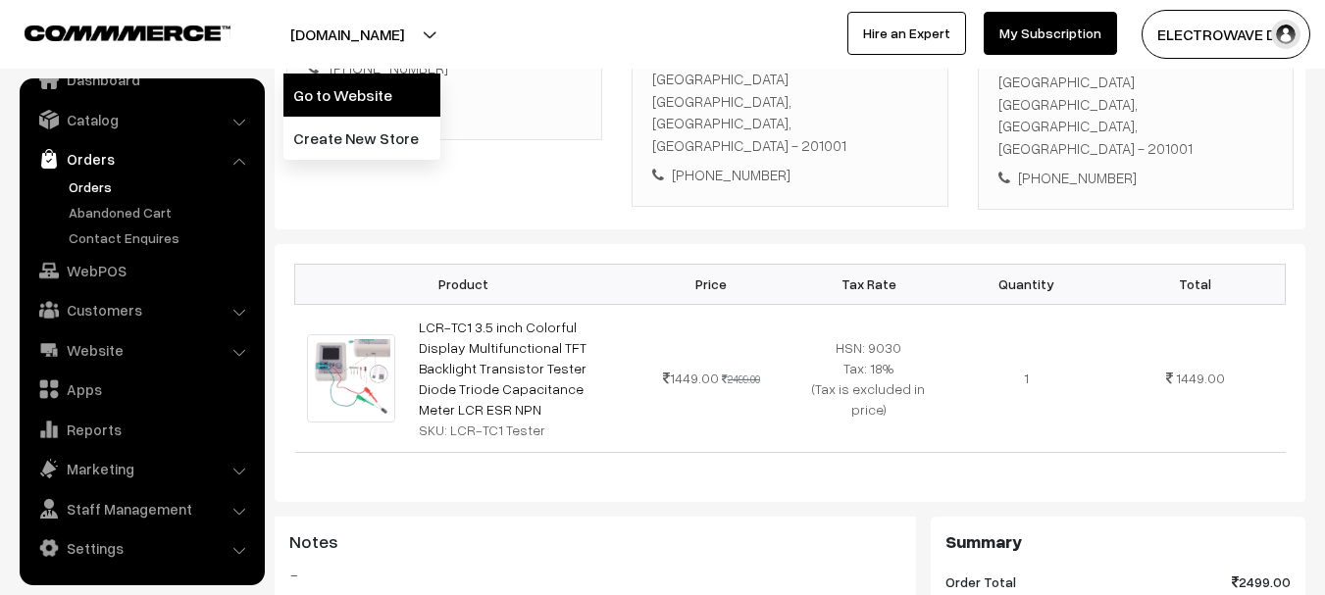
click at [369, 96] on link "Go to Website" at bounding box center [361, 95] width 157 height 43
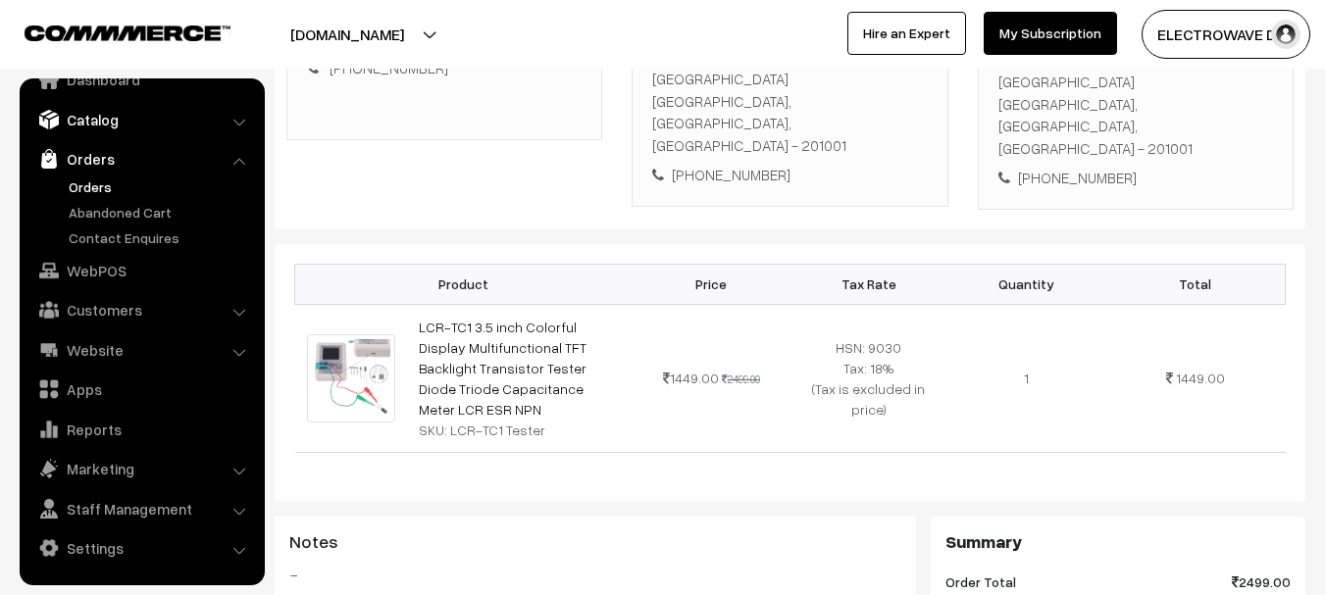
click at [119, 132] on link "Catalog" at bounding box center [141, 119] width 233 height 35
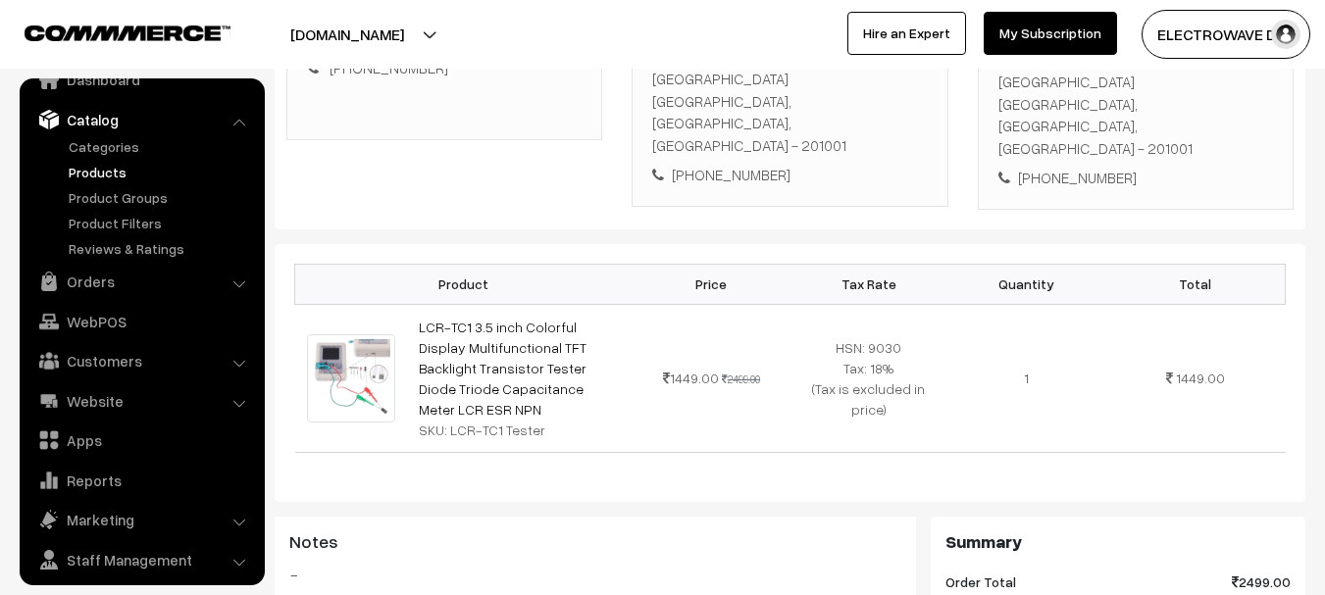
click at [103, 169] on link "Products" at bounding box center [161, 172] width 194 height 21
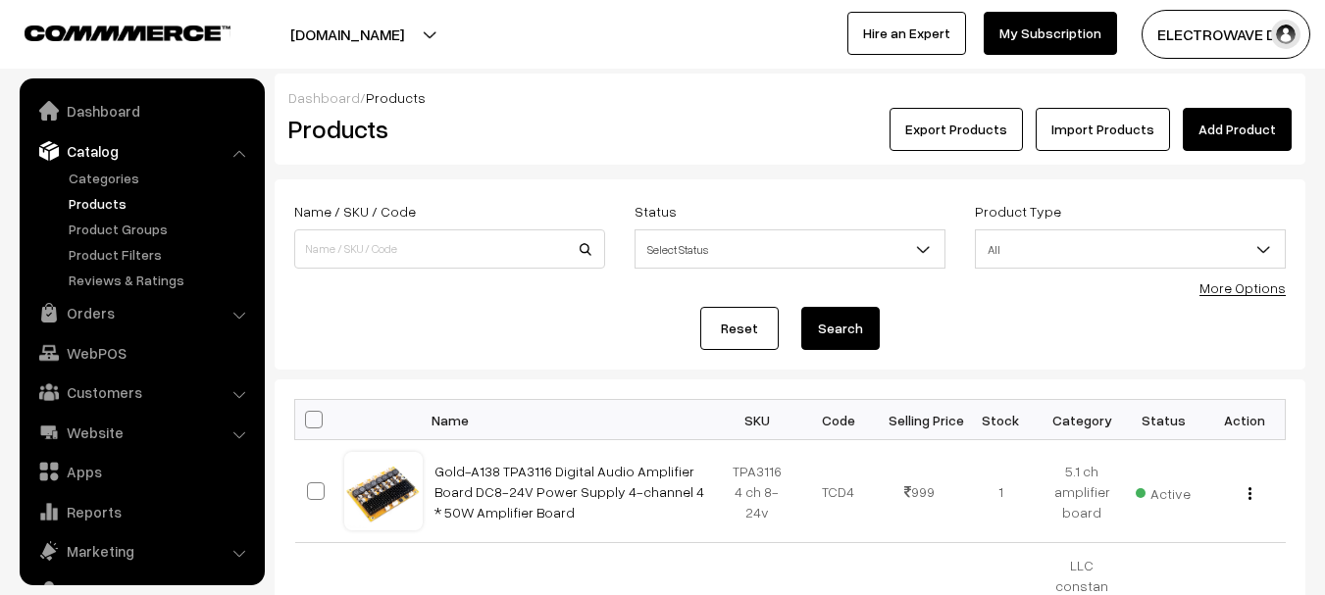
scroll to position [55, 0]
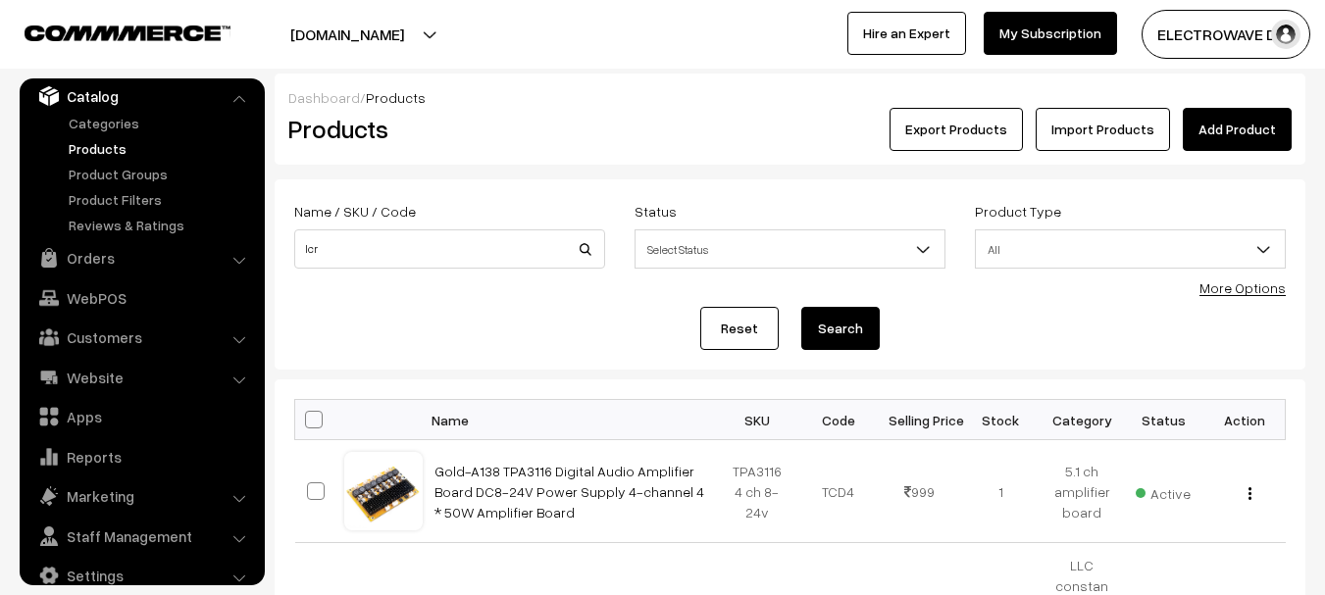
type input "lcr"
click at [801, 307] on button "Search" at bounding box center [840, 328] width 78 height 43
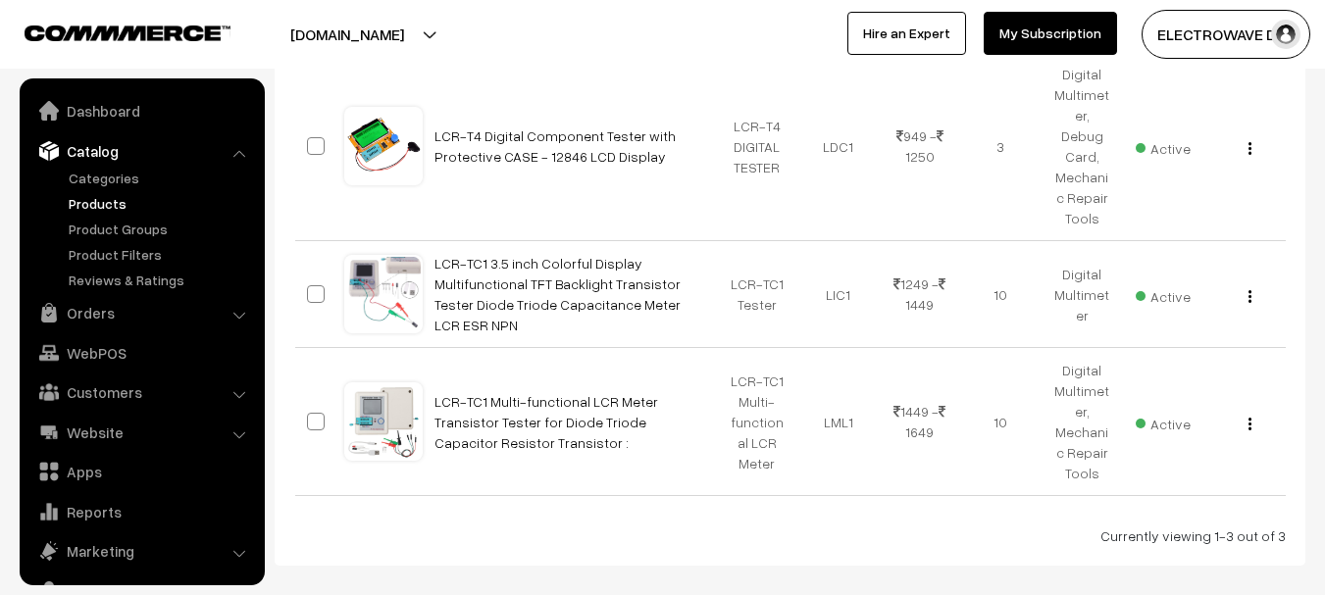
scroll to position [462, 0]
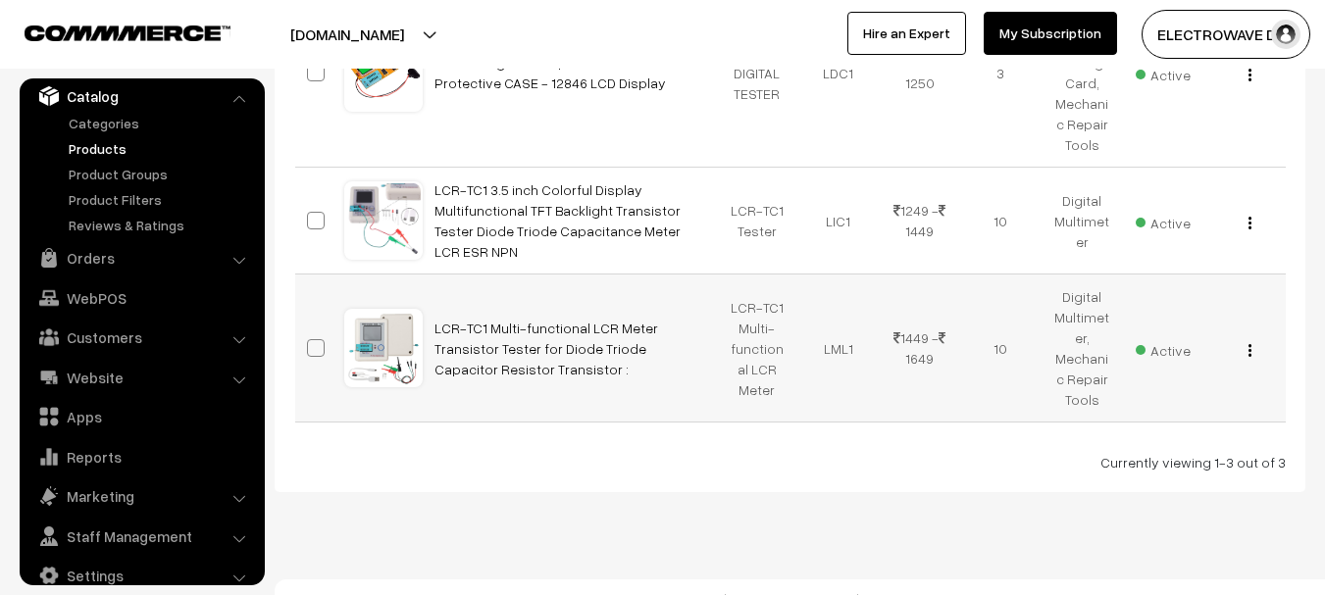
click at [1248, 344] on img "button" at bounding box center [1249, 350] width 3 height 13
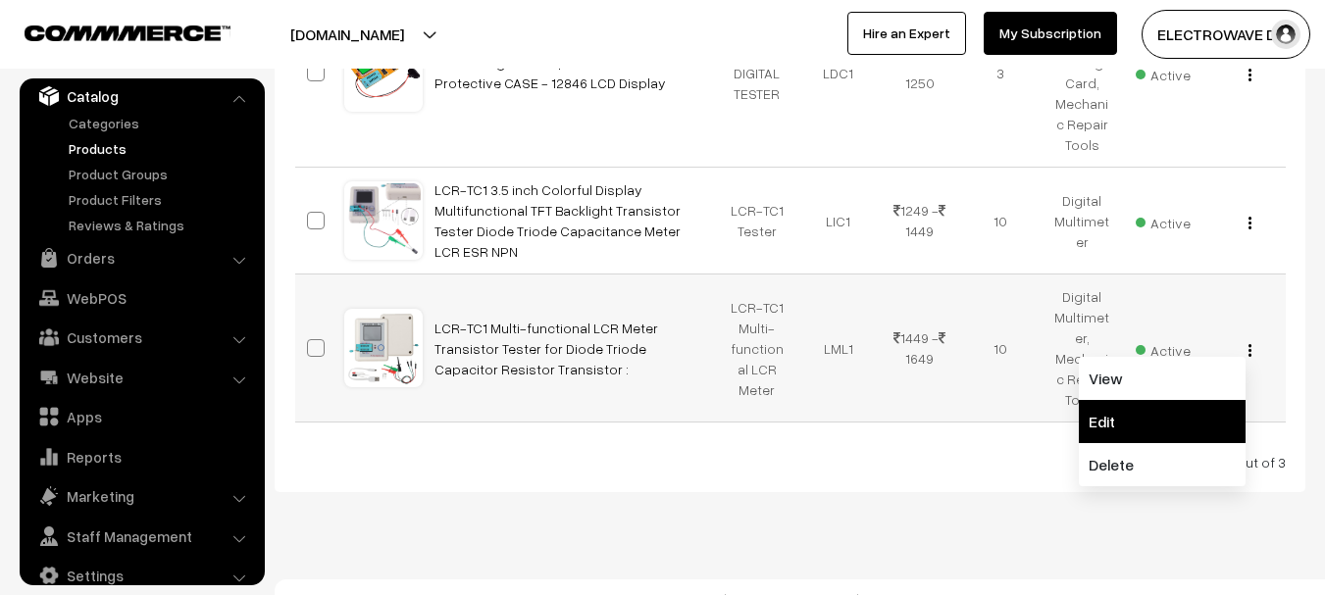
click at [1144, 400] on link "Edit" at bounding box center [1162, 421] width 167 height 43
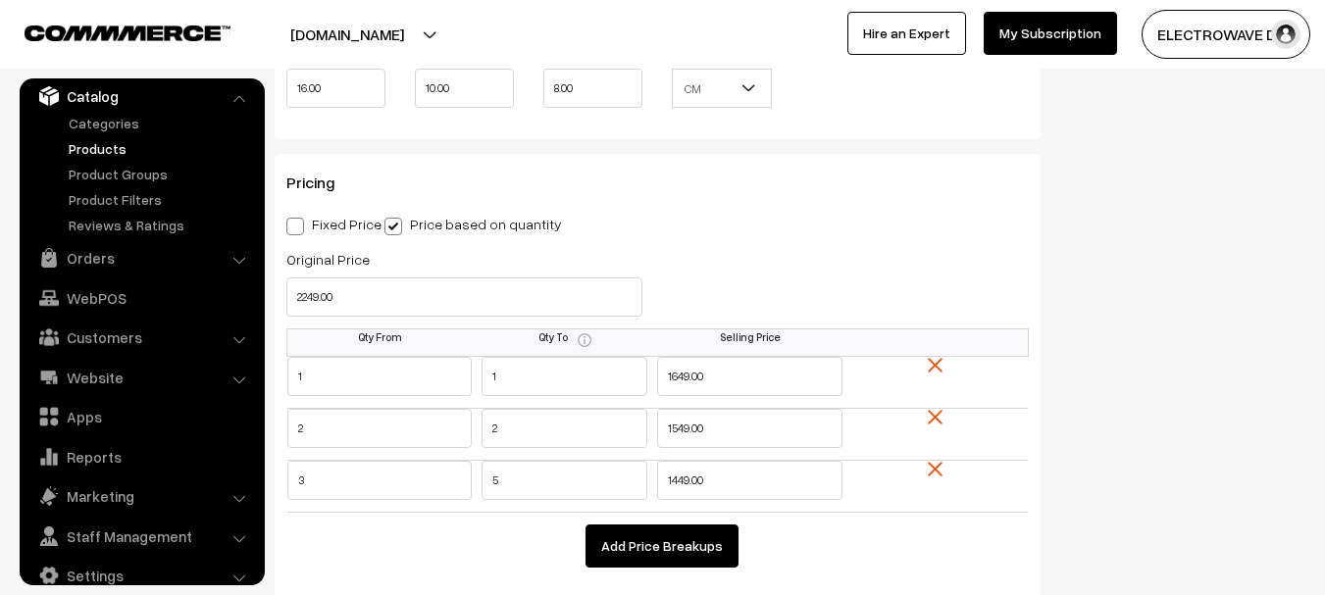
scroll to position [1863, 0]
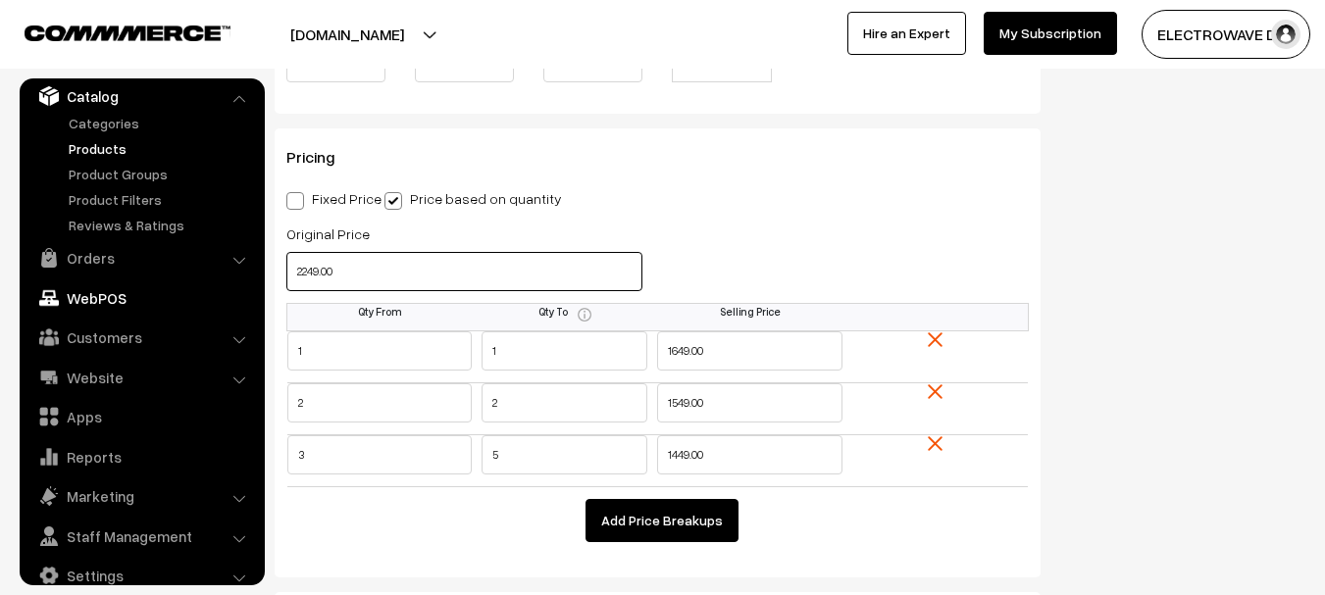
drag, startPoint x: 410, startPoint y: 278, endPoint x: 251, endPoint y: 287, distance: 159.1
click at [251, 287] on body "Thank you for showing interest. Our team will call you shortly. Close [DOMAIN_N…" at bounding box center [662, 402] width 1325 height 4530
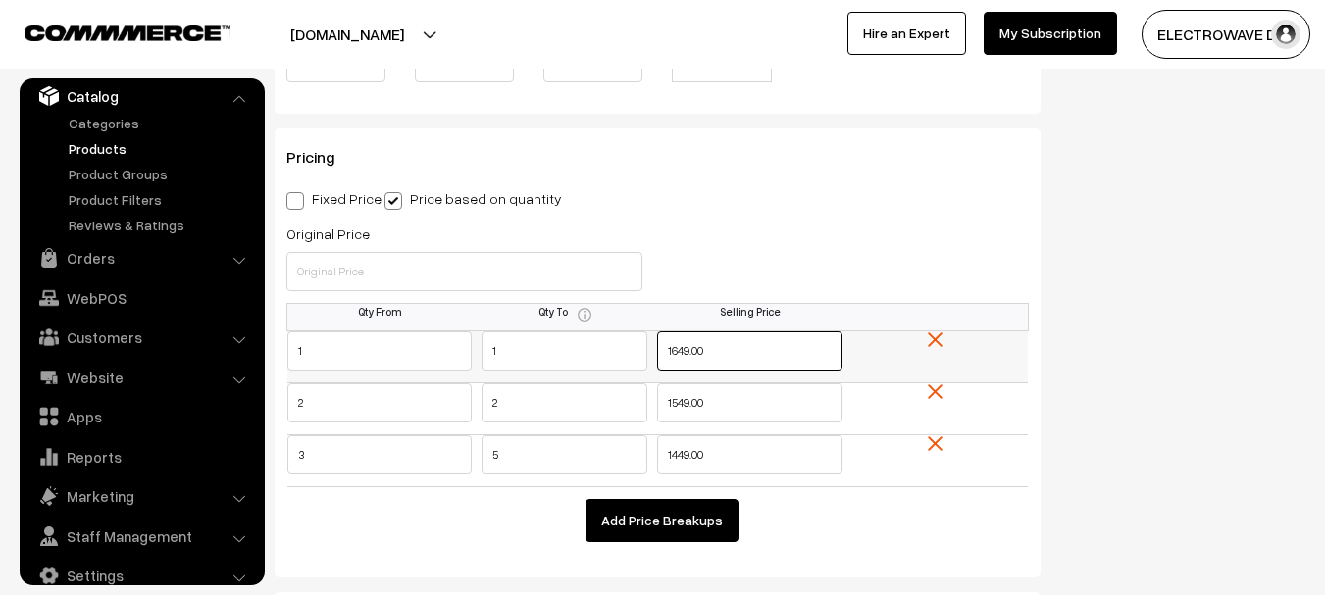
click at [578, 348] on tr "1 1 1649.00" at bounding box center [657, 356] width 741 height 52
type input "1449"
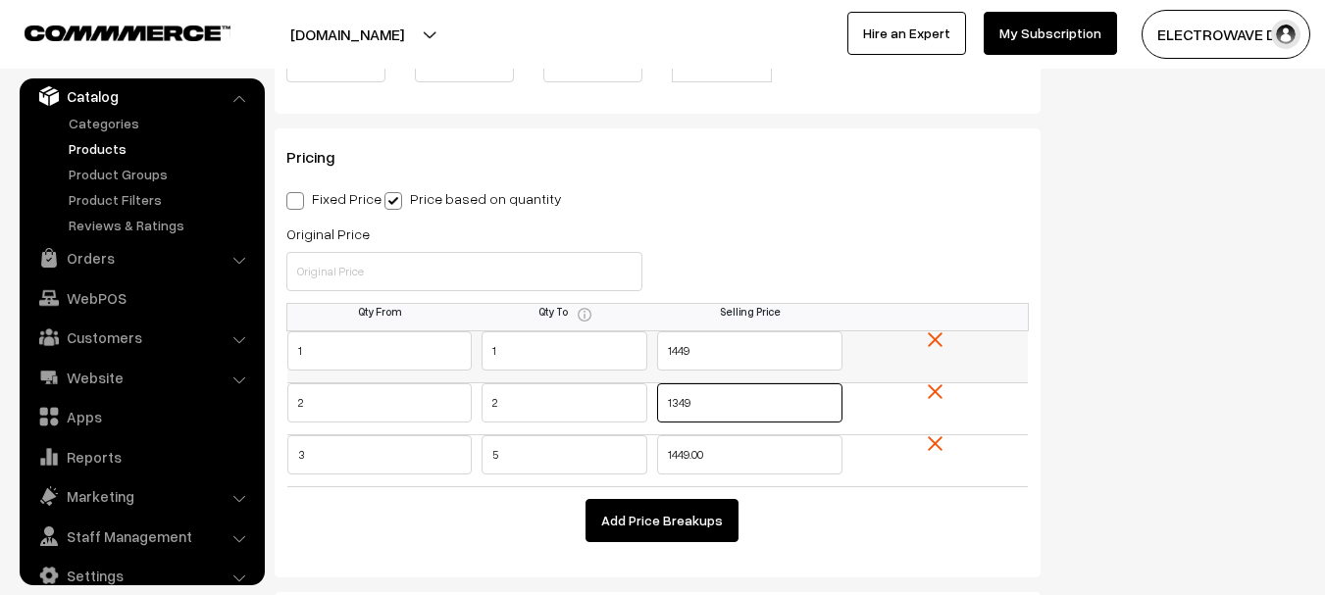
type input "1349"
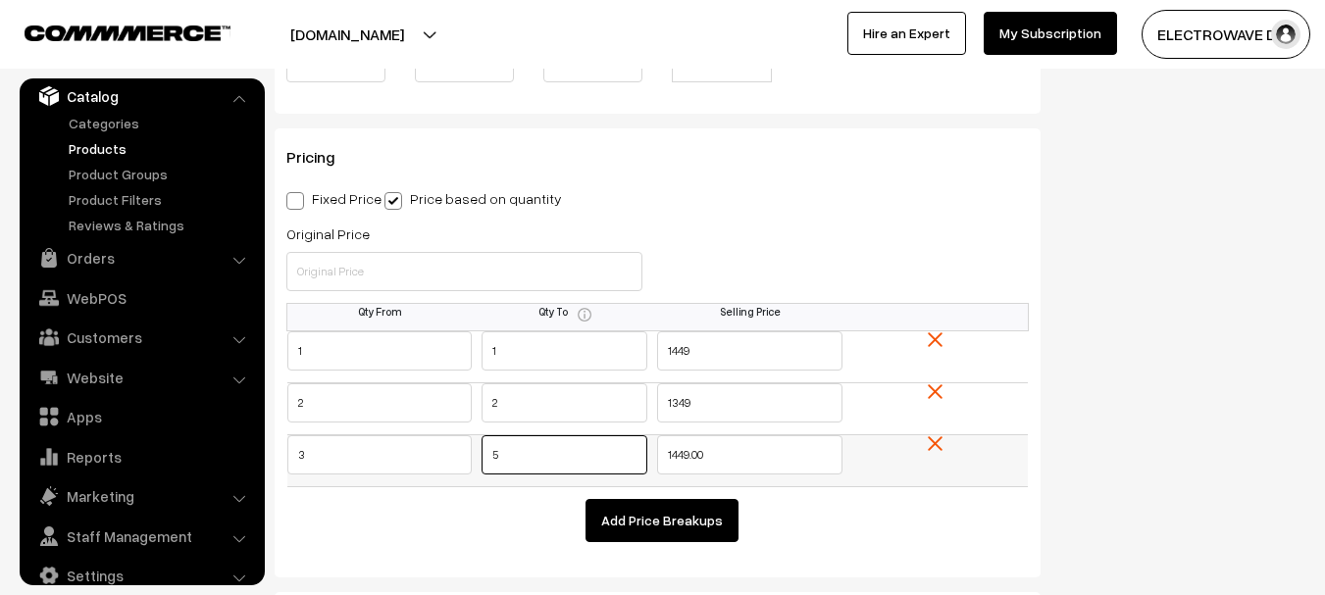
click at [340, 457] on tr "3 5 1449.00" at bounding box center [657, 460] width 741 height 52
type input "1249"
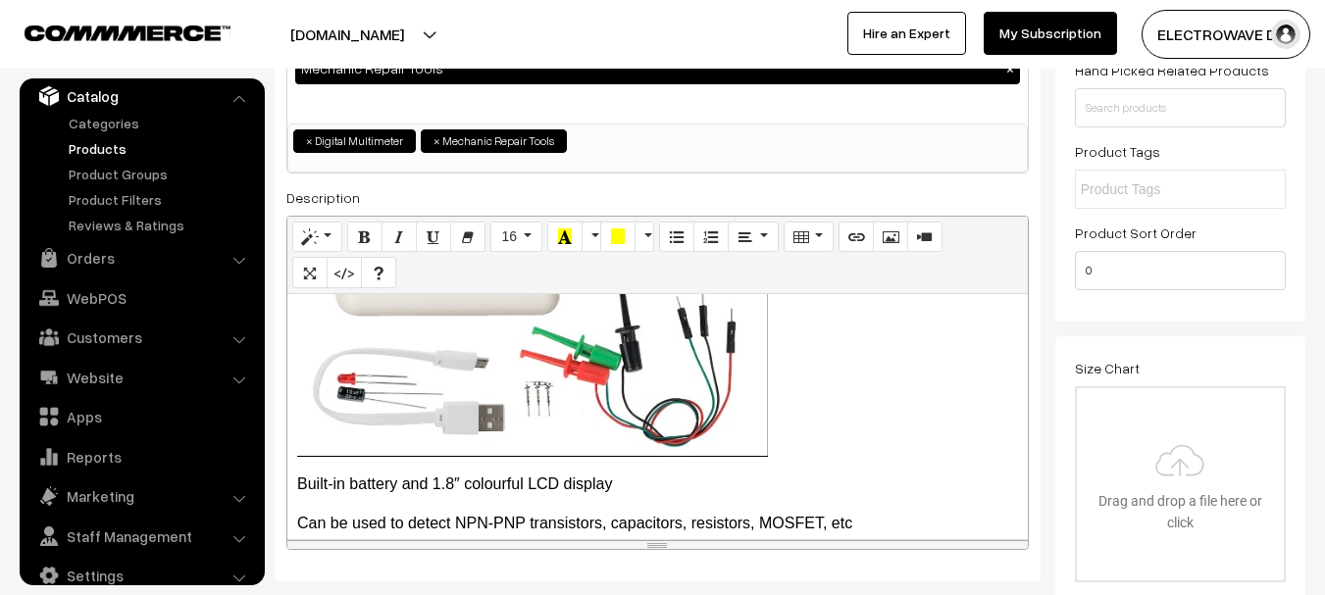
scroll to position [0, 0]
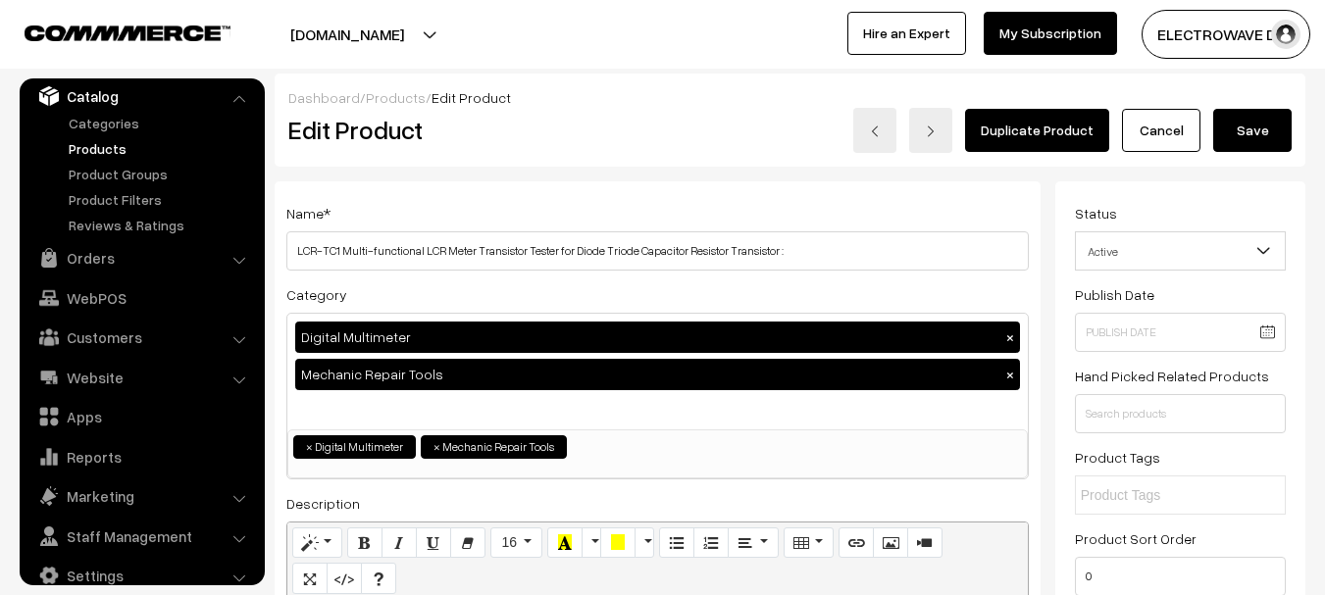
click at [1247, 139] on button "Save" at bounding box center [1252, 130] width 78 height 43
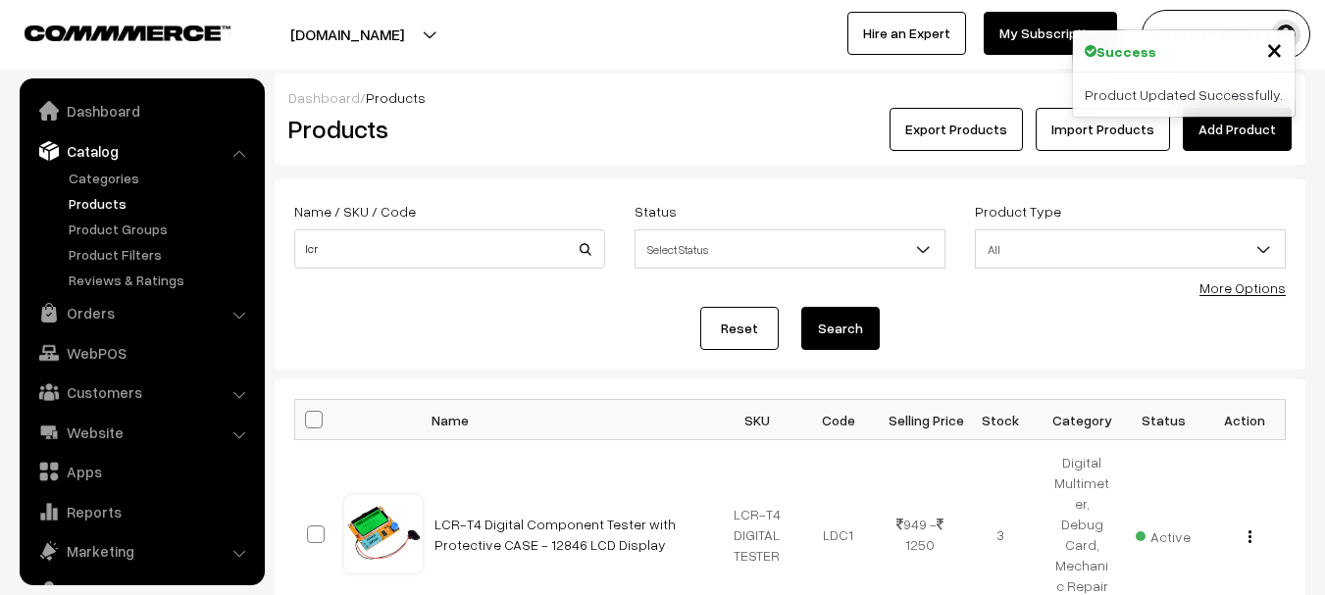
scroll to position [55, 0]
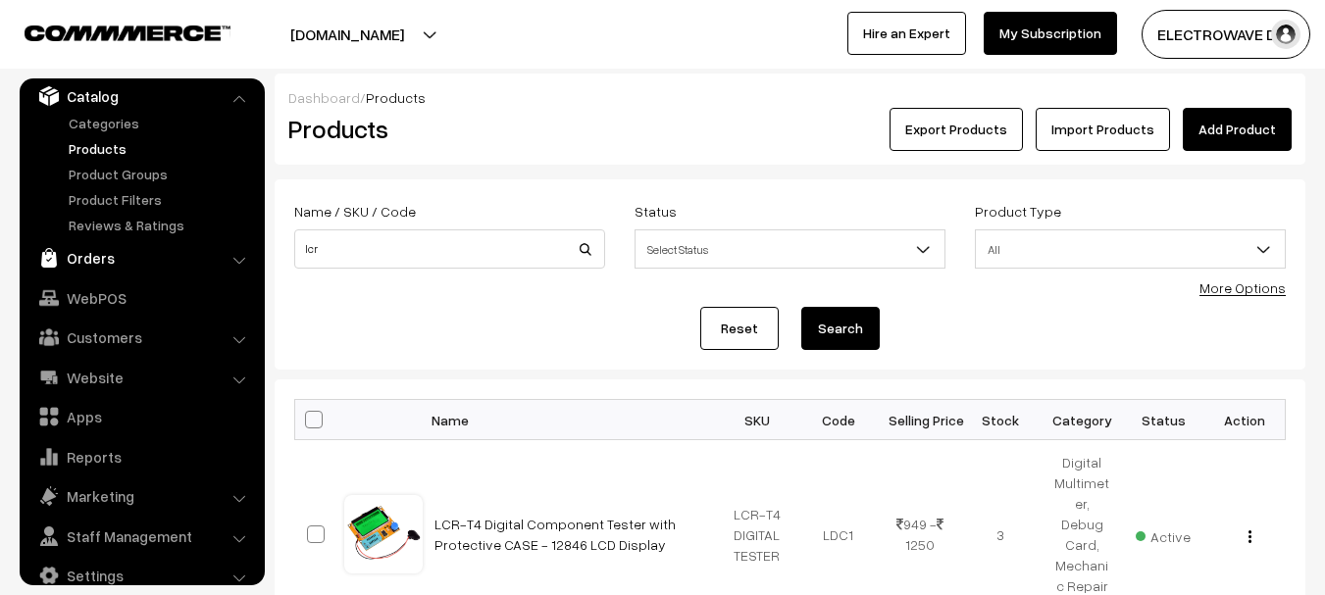
click at [89, 268] on link "Orders" at bounding box center [141, 257] width 233 height 35
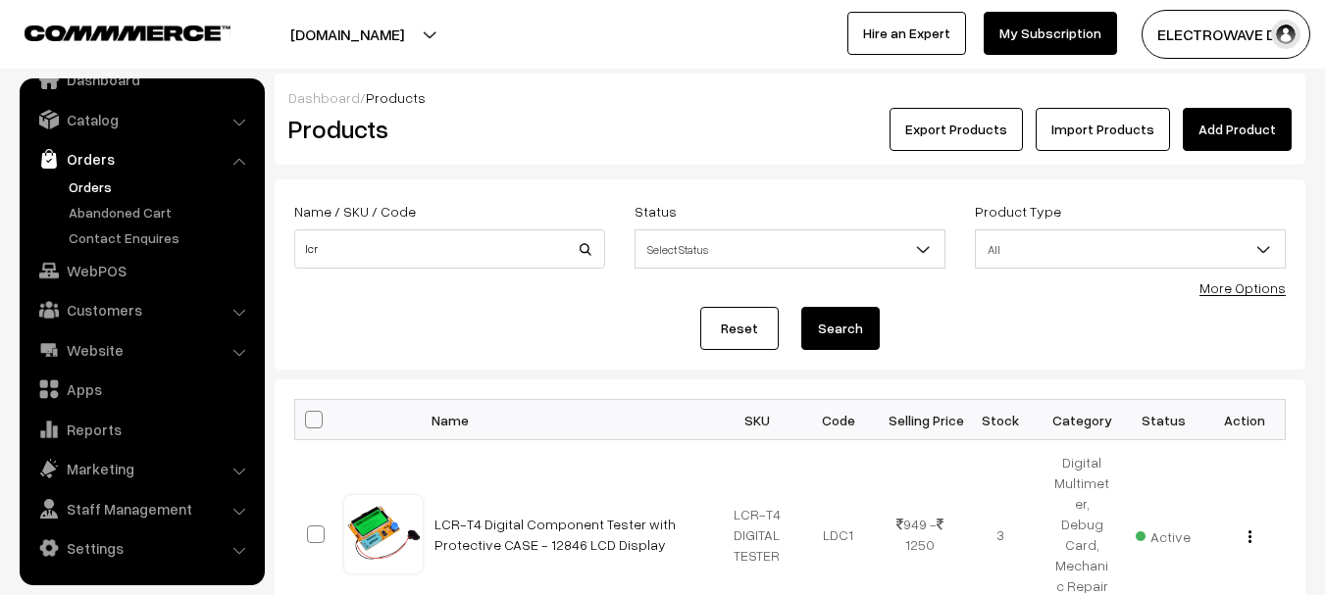
click at [81, 181] on link "Orders" at bounding box center [161, 187] width 194 height 21
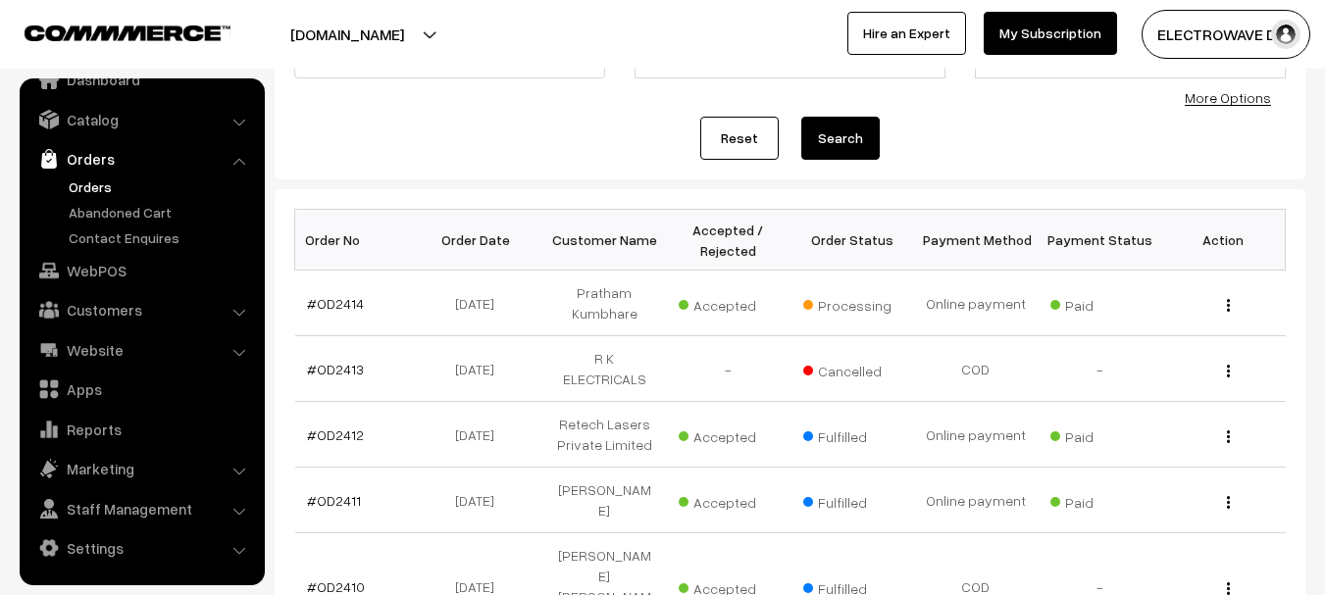
scroll to position [196, 0]
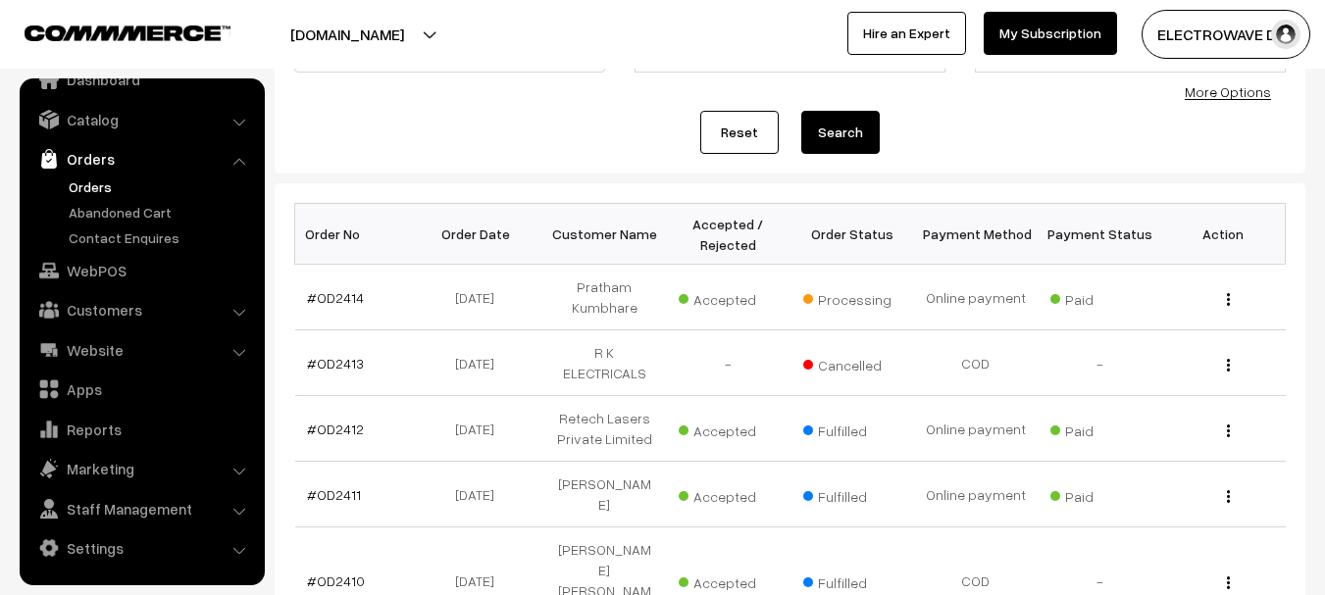
click at [78, 180] on link "Orders" at bounding box center [161, 187] width 194 height 21
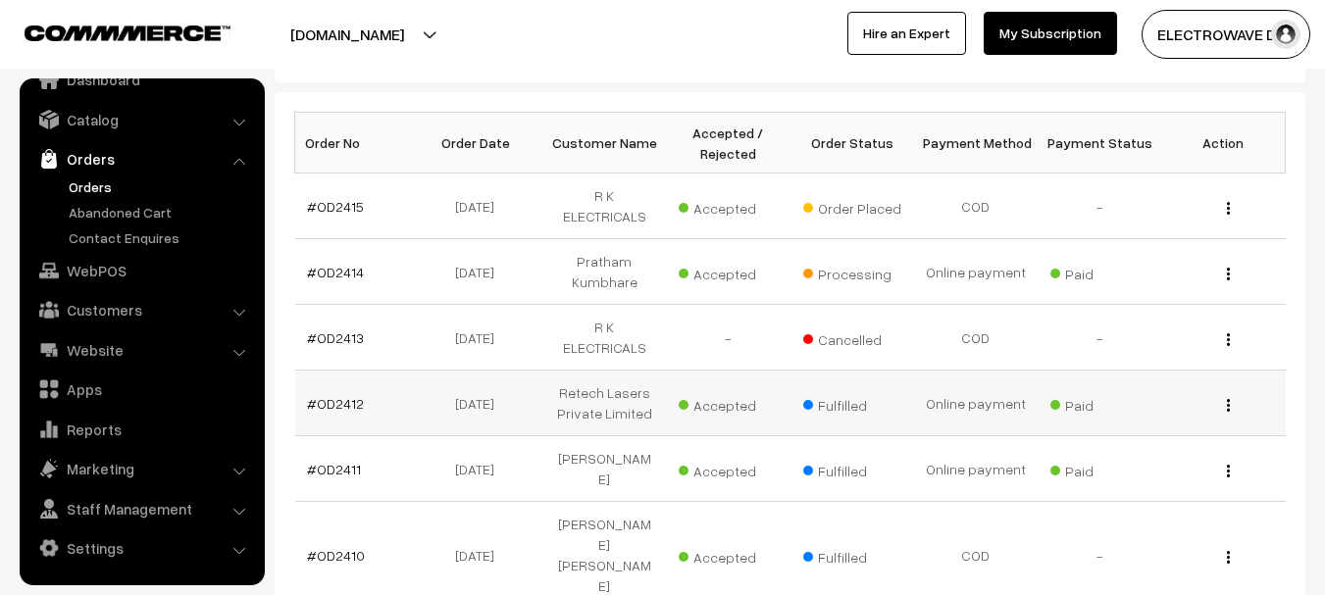
scroll to position [294, 0]
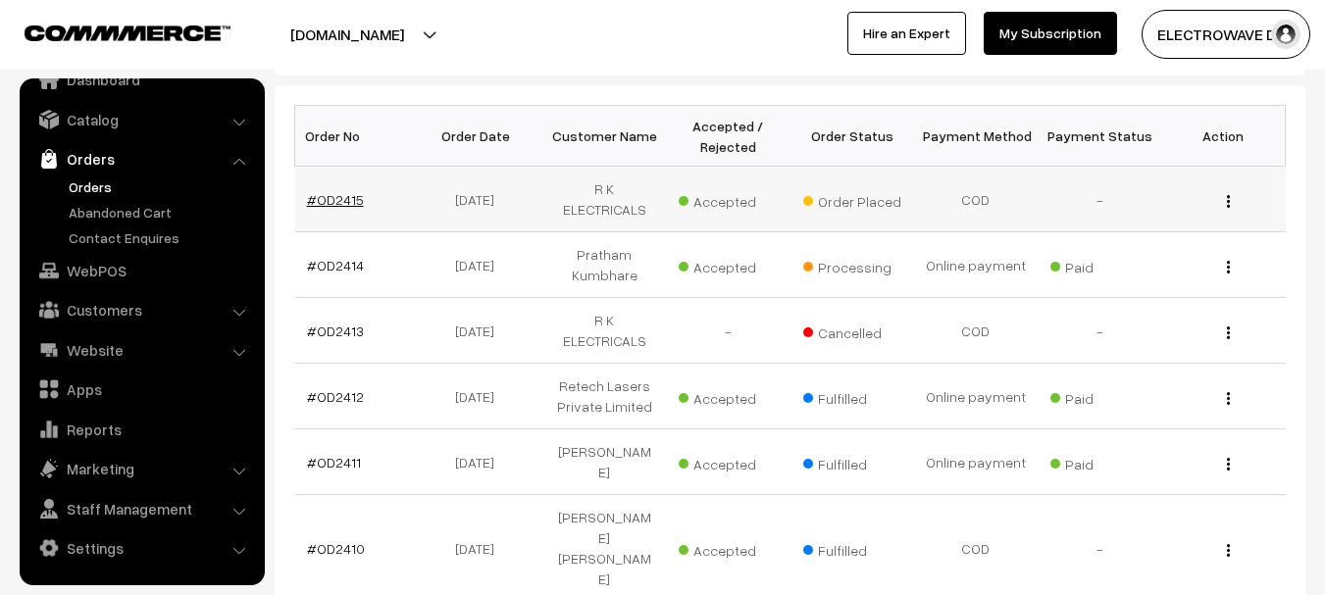
click at [341, 191] on link "#OD2415" at bounding box center [335, 199] width 57 height 17
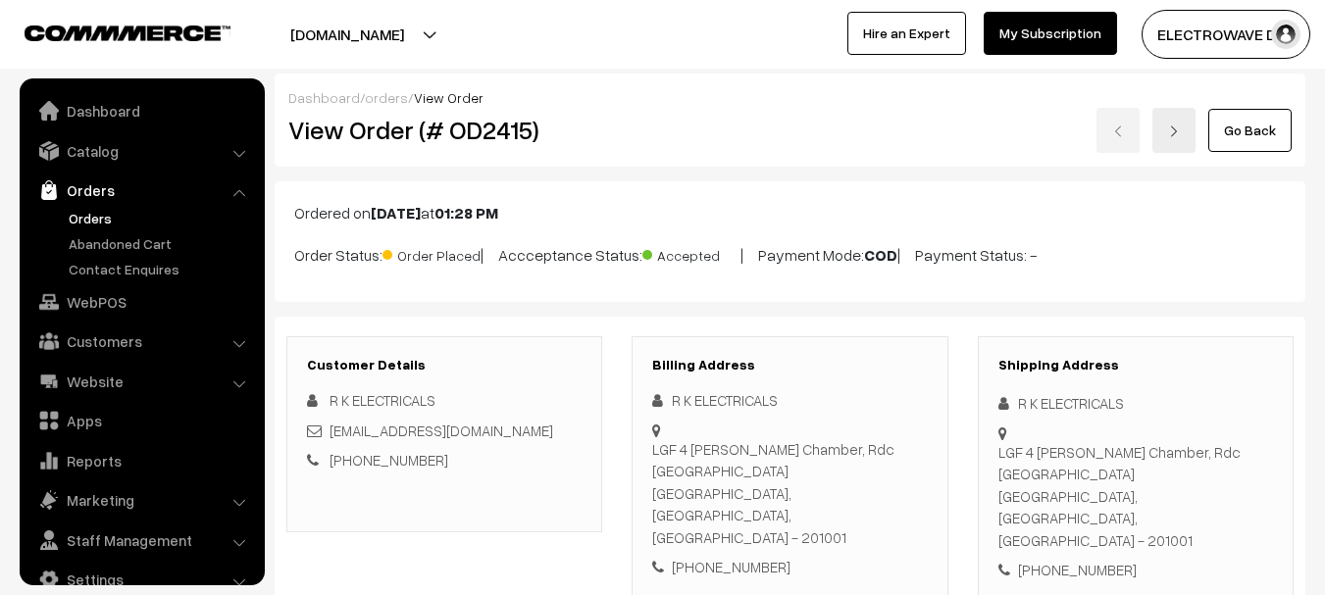
scroll to position [31, 0]
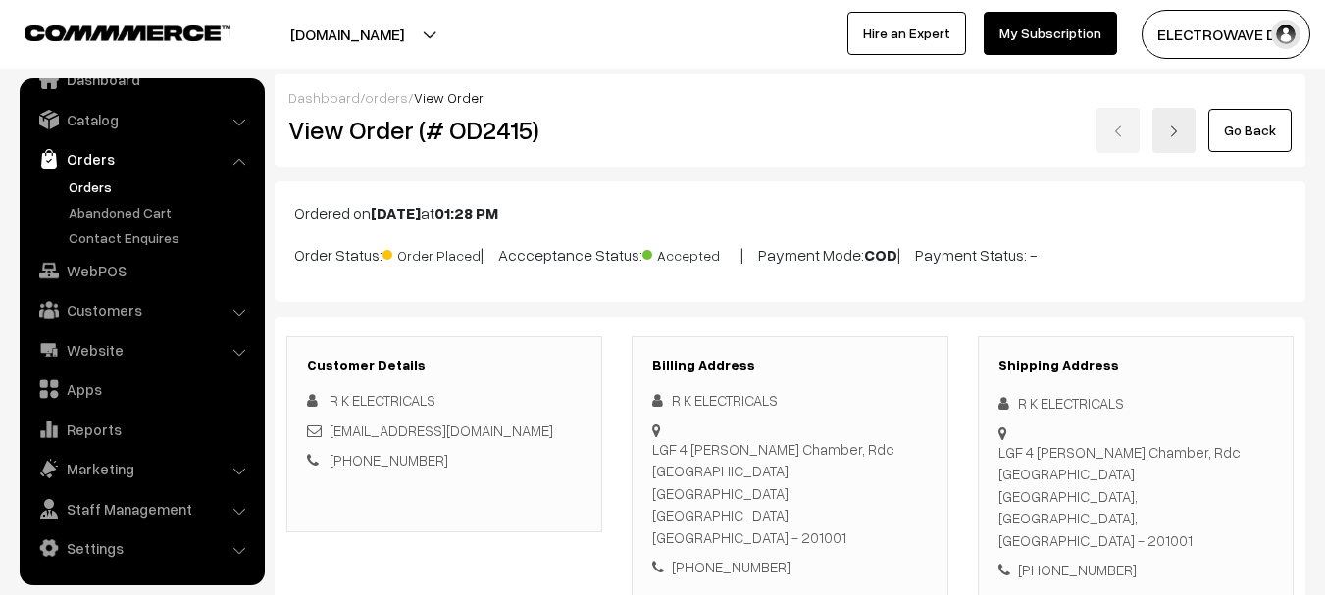
click at [409, 24] on button "[DOMAIN_NAME]" at bounding box center [347, 34] width 251 height 49
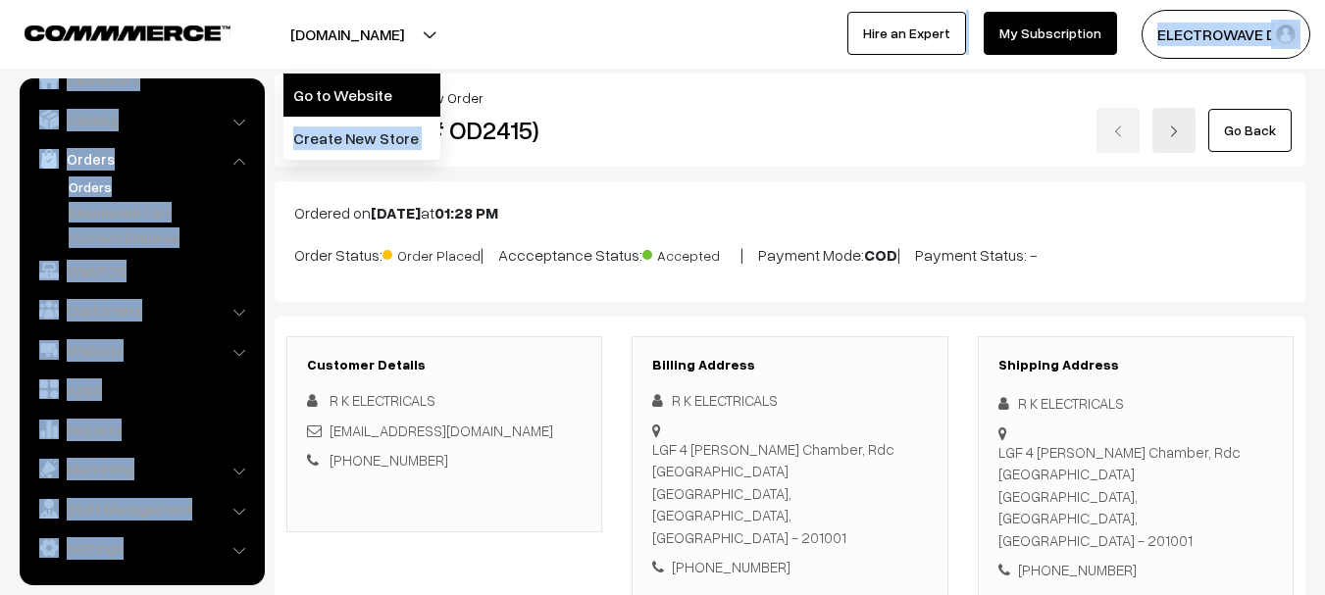
drag, startPoint x: 392, startPoint y: 70, endPoint x: 390, endPoint y: 98, distance: 28.5
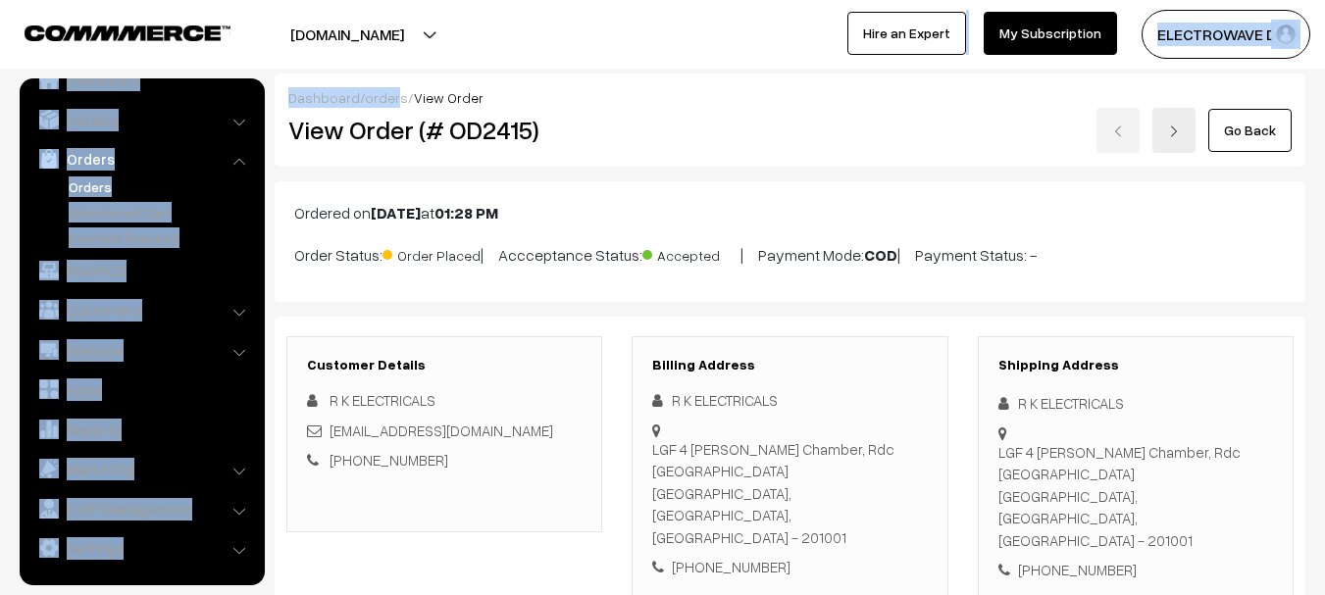
click at [383, 84] on div "Dashboard / orders / View Order View Order (# OD2415) Go Back" at bounding box center [790, 120] width 1031 height 93
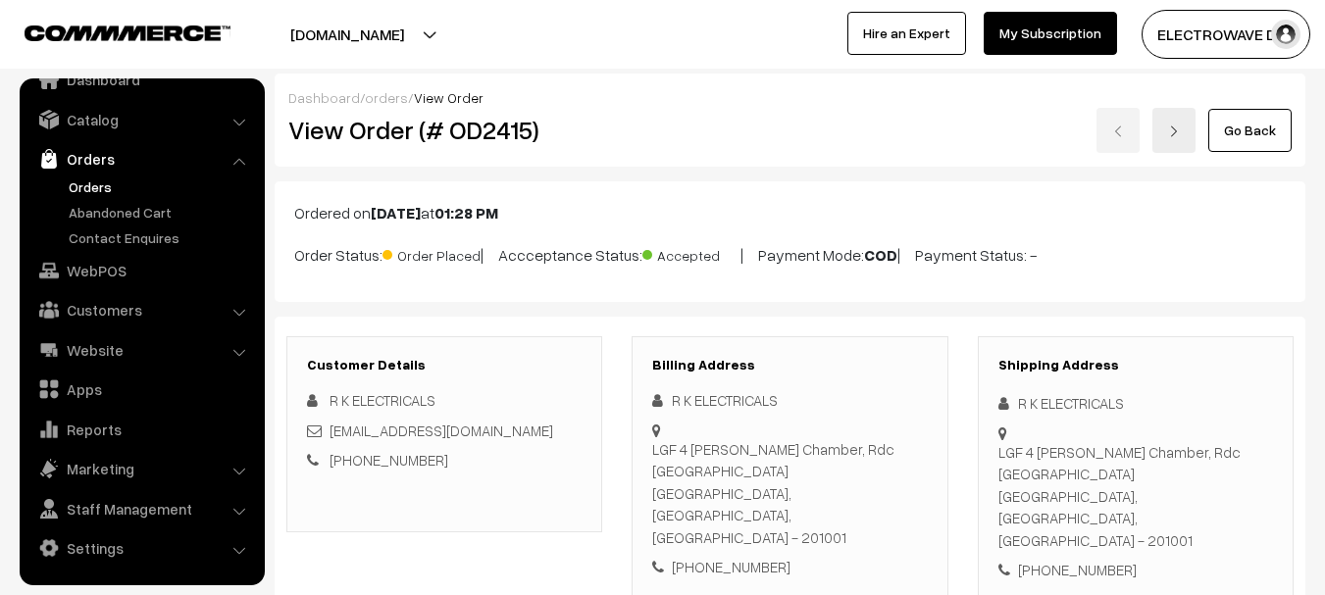
drag, startPoint x: 411, startPoint y: 20, endPoint x: 404, endPoint y: 32, distance: 14.5
click at [411, 22] on button "[DOMAIN_NAME]" at bounding box center [347, 34] width 251 height 49
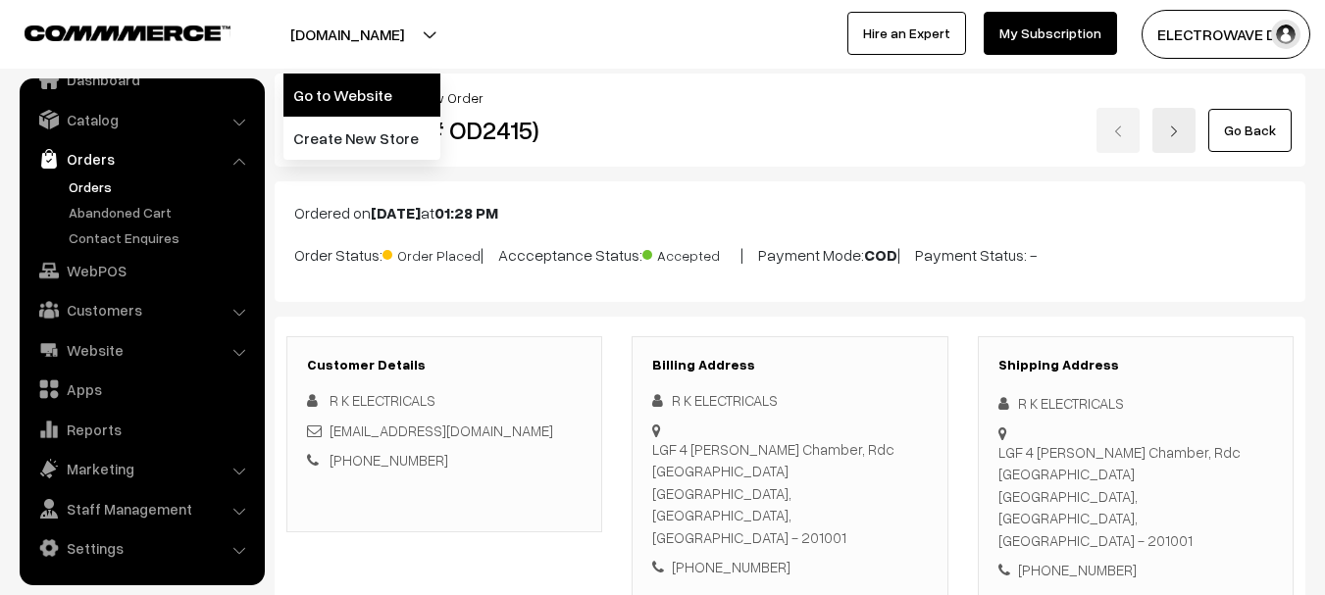
click at [375, 82] on link "Go to Website" at bounding box center [361, 95] width 157 height 43
